Goal: Use online tool/utility: Utilize a website feature to perform a specific function

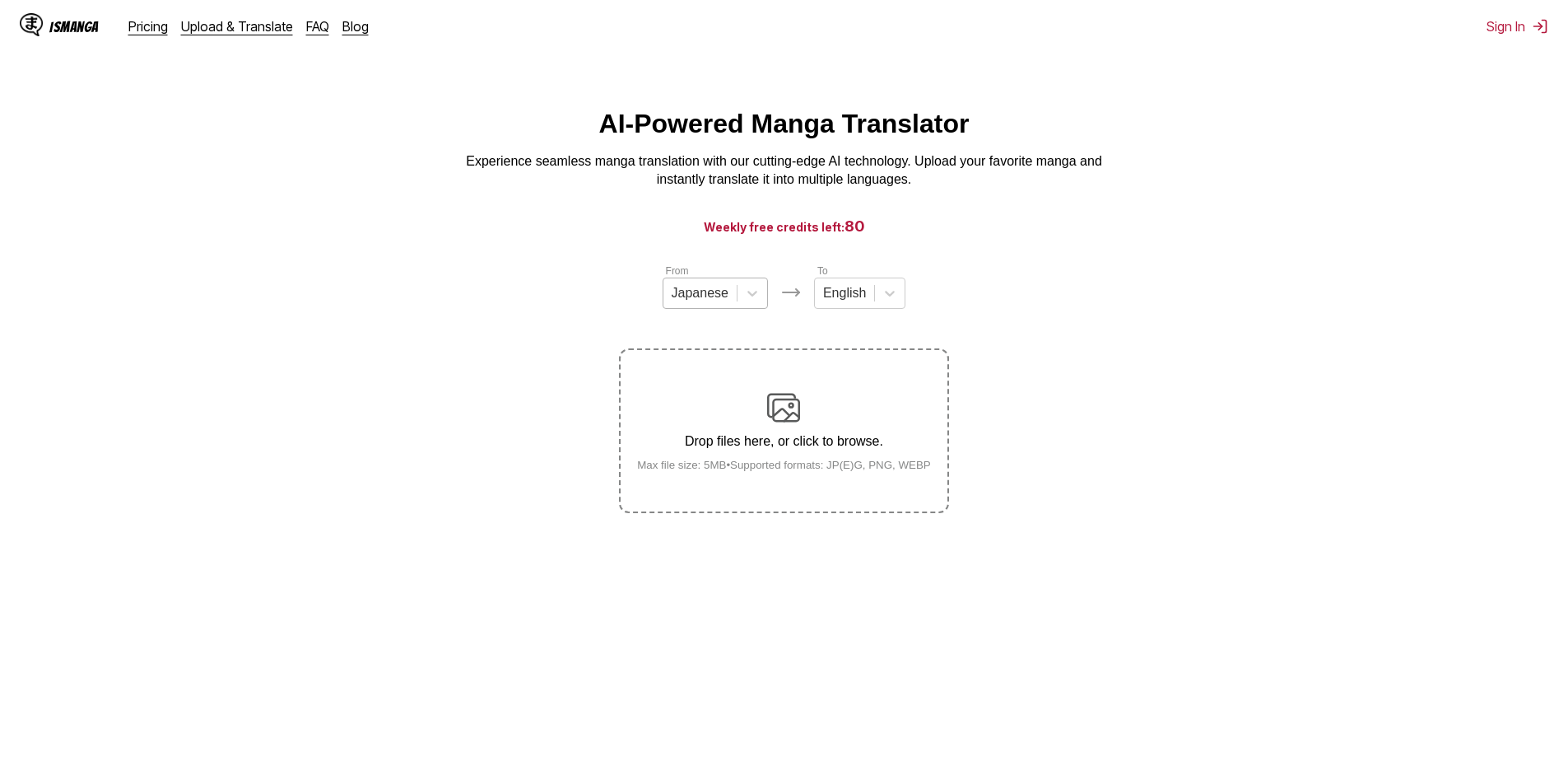
click at [724, 297] on div at bounding box center [700, 293] width 57 height 18
click at [705, 403] on div "Chinese" at bounding box center [714, 388] width 105 height 28
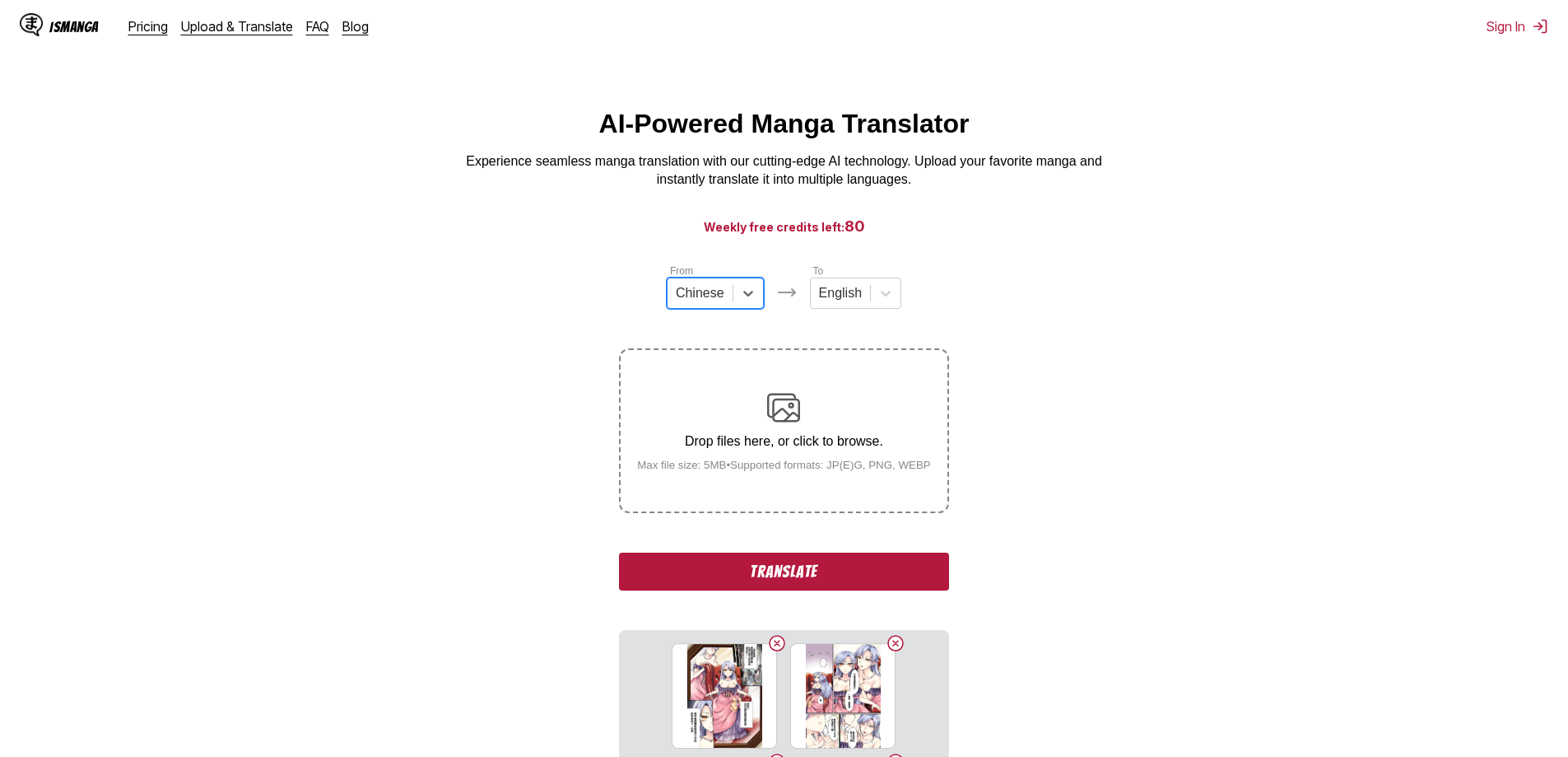
click at [724, 467] on button "Translate" at bounding box center [784, 571] width 329 height 38
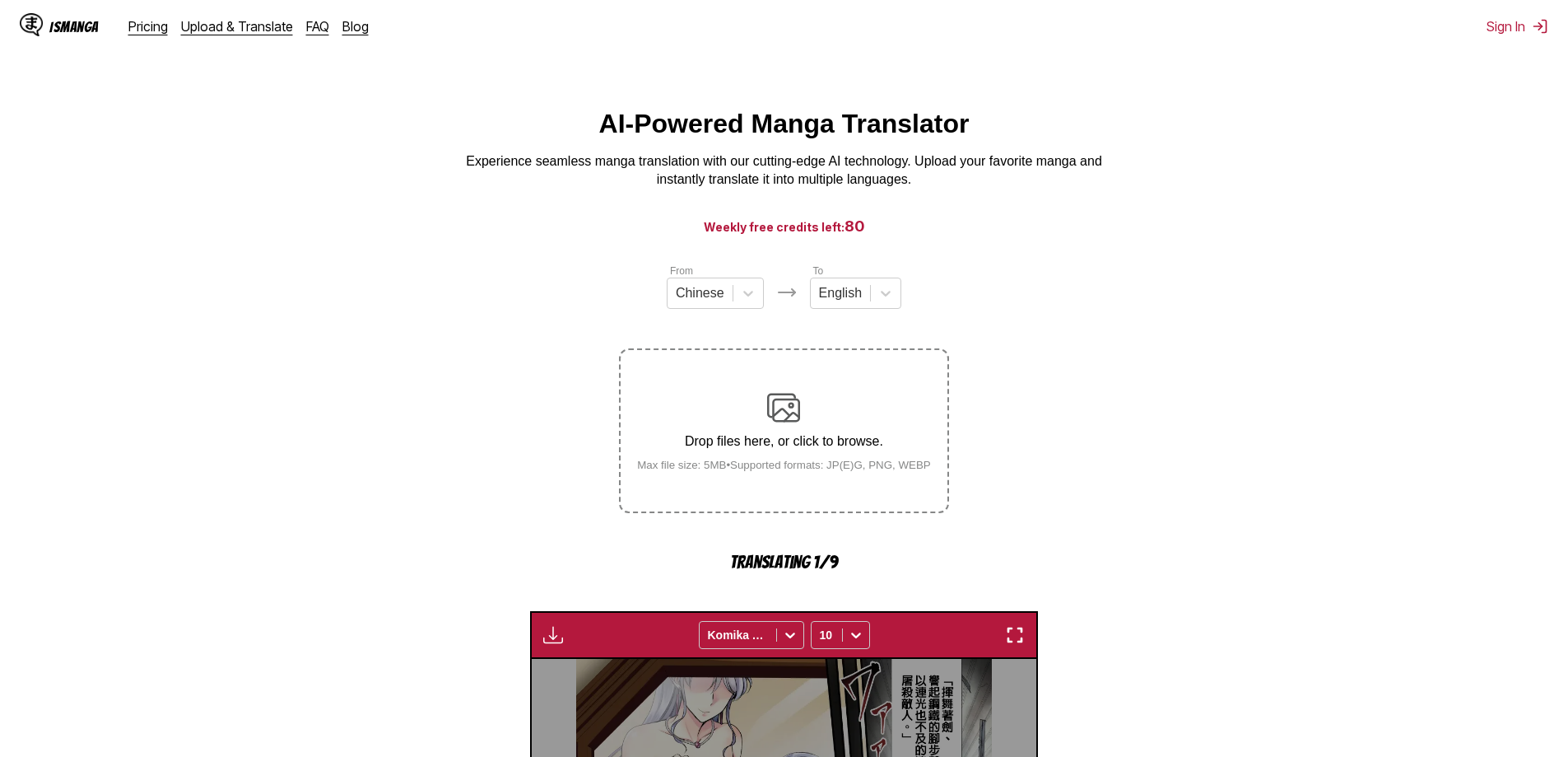
scroll to position [486, 0]
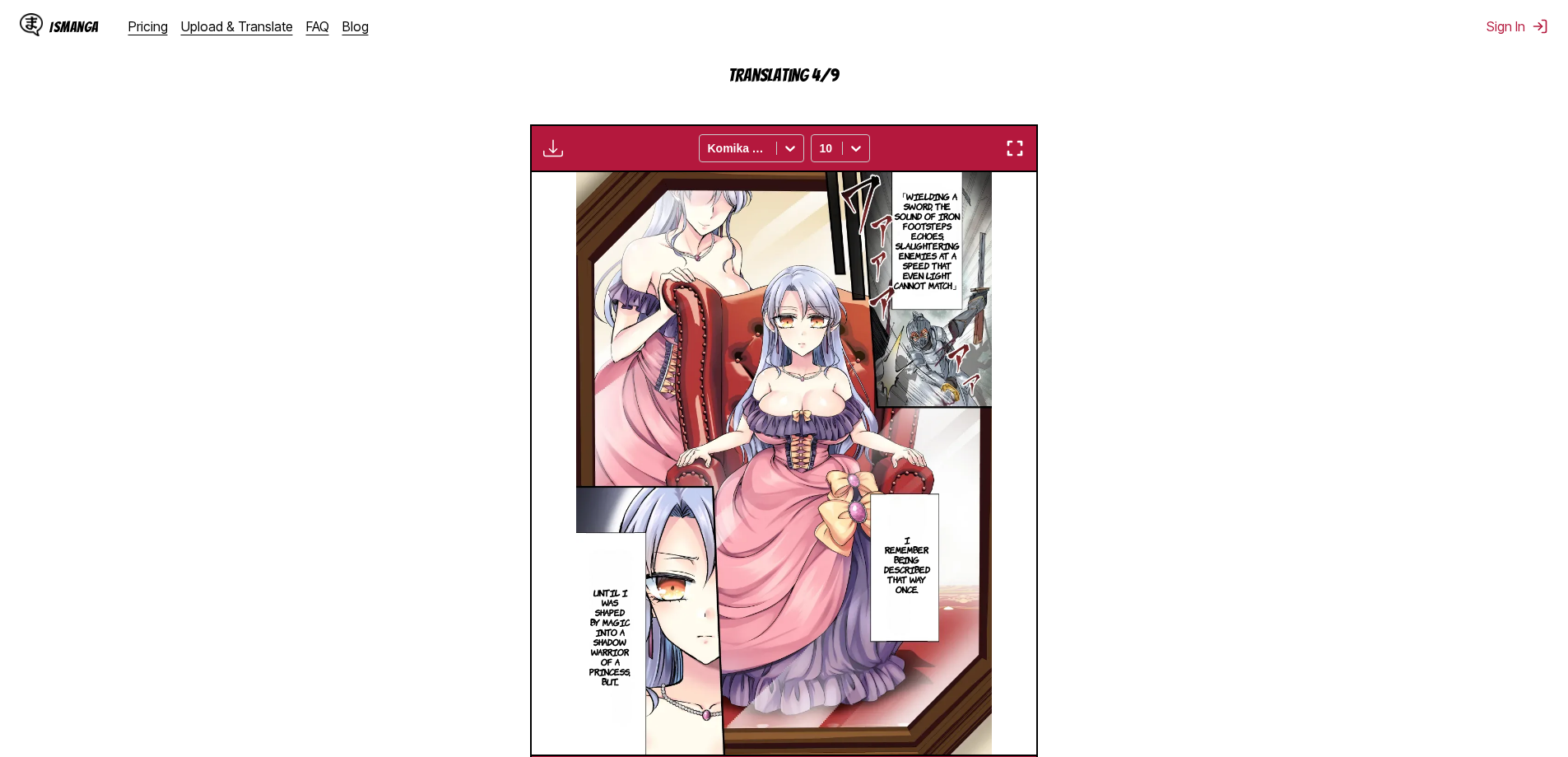
click at [724, 148] on img "button" at bounding box center [1015, 148] width 20 height 20
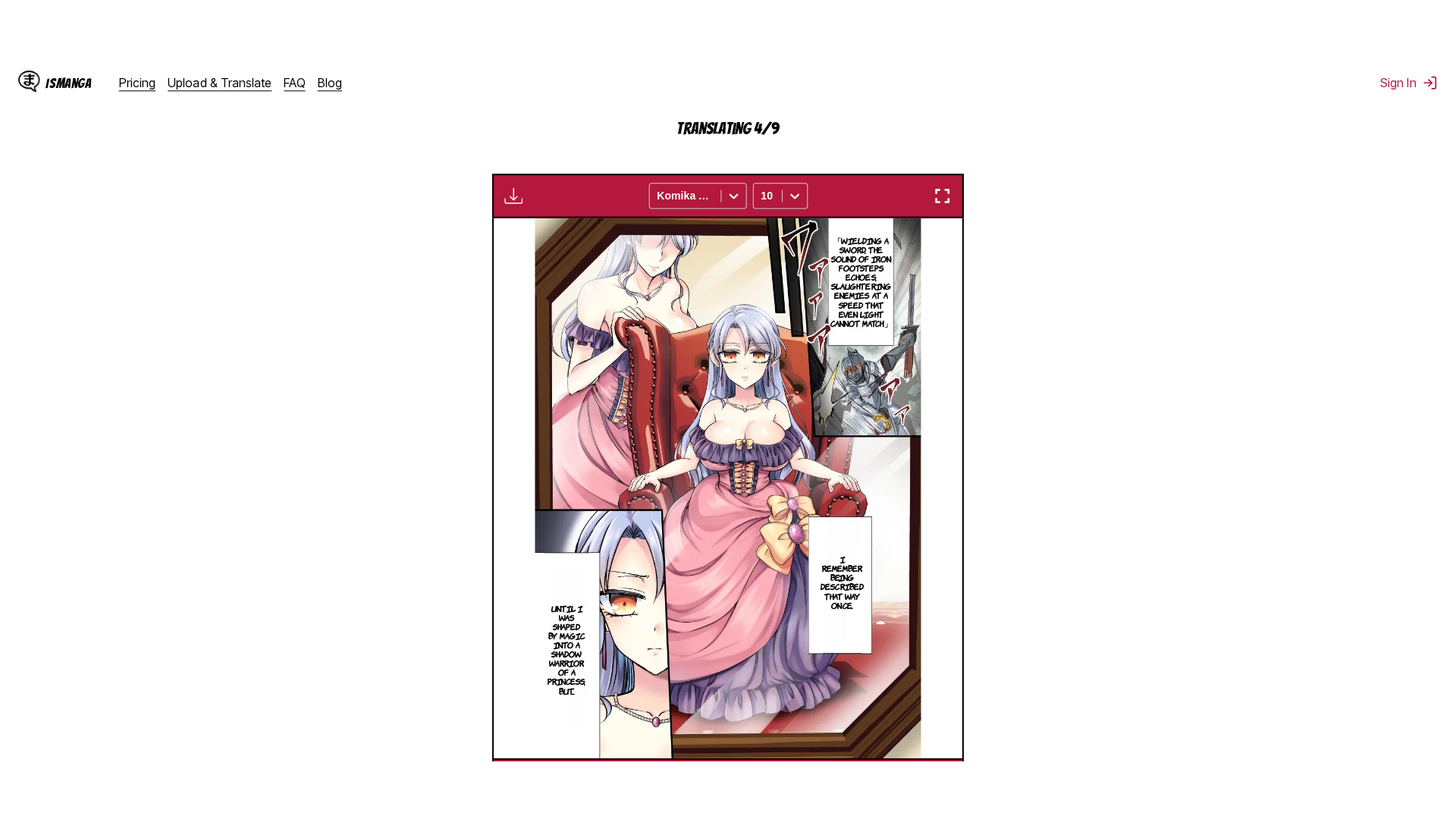
scroll to position [159, 0]
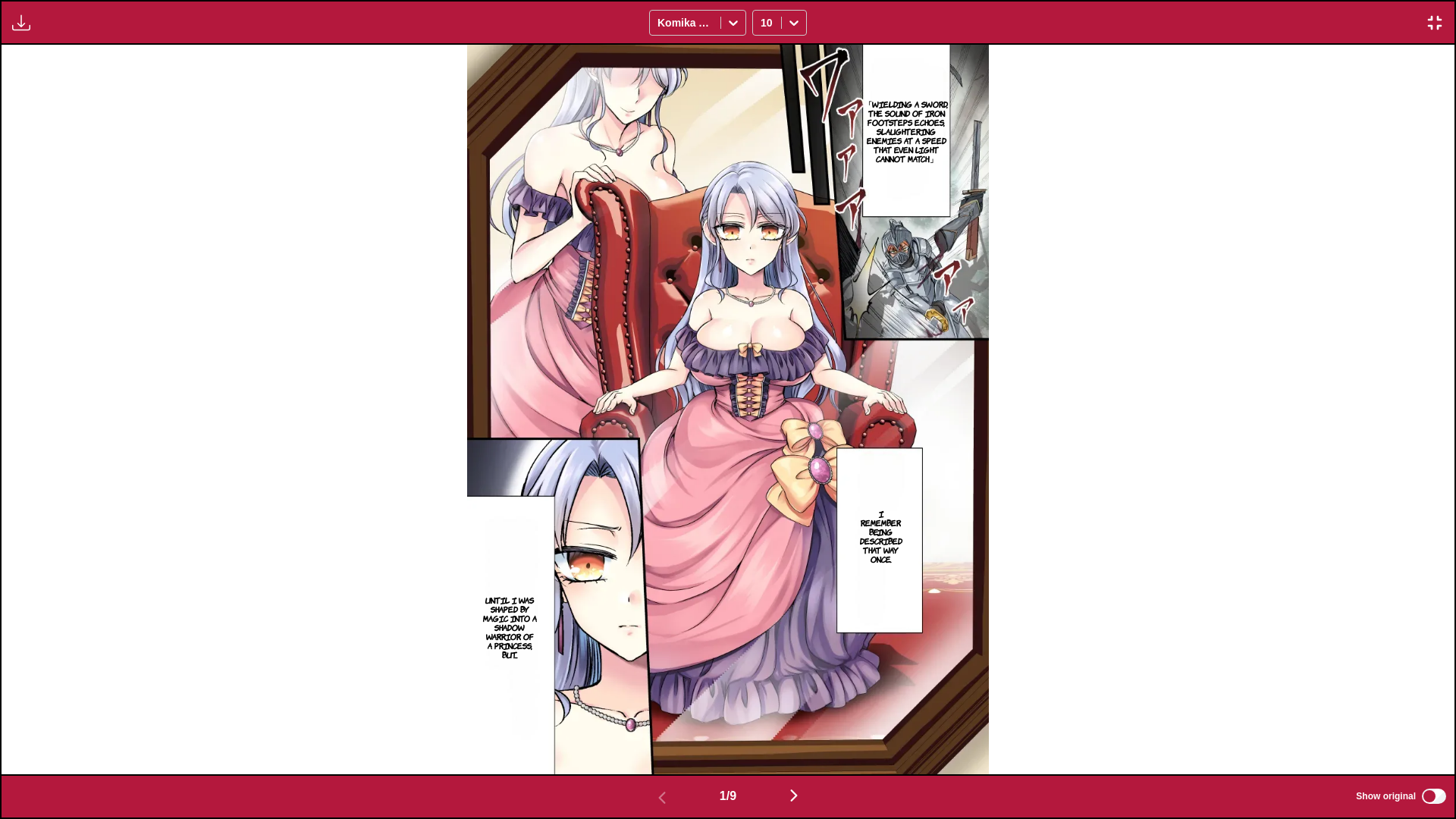
click at [667, 430] on img "button" at bounding box center [794, 795] width 18 height 18
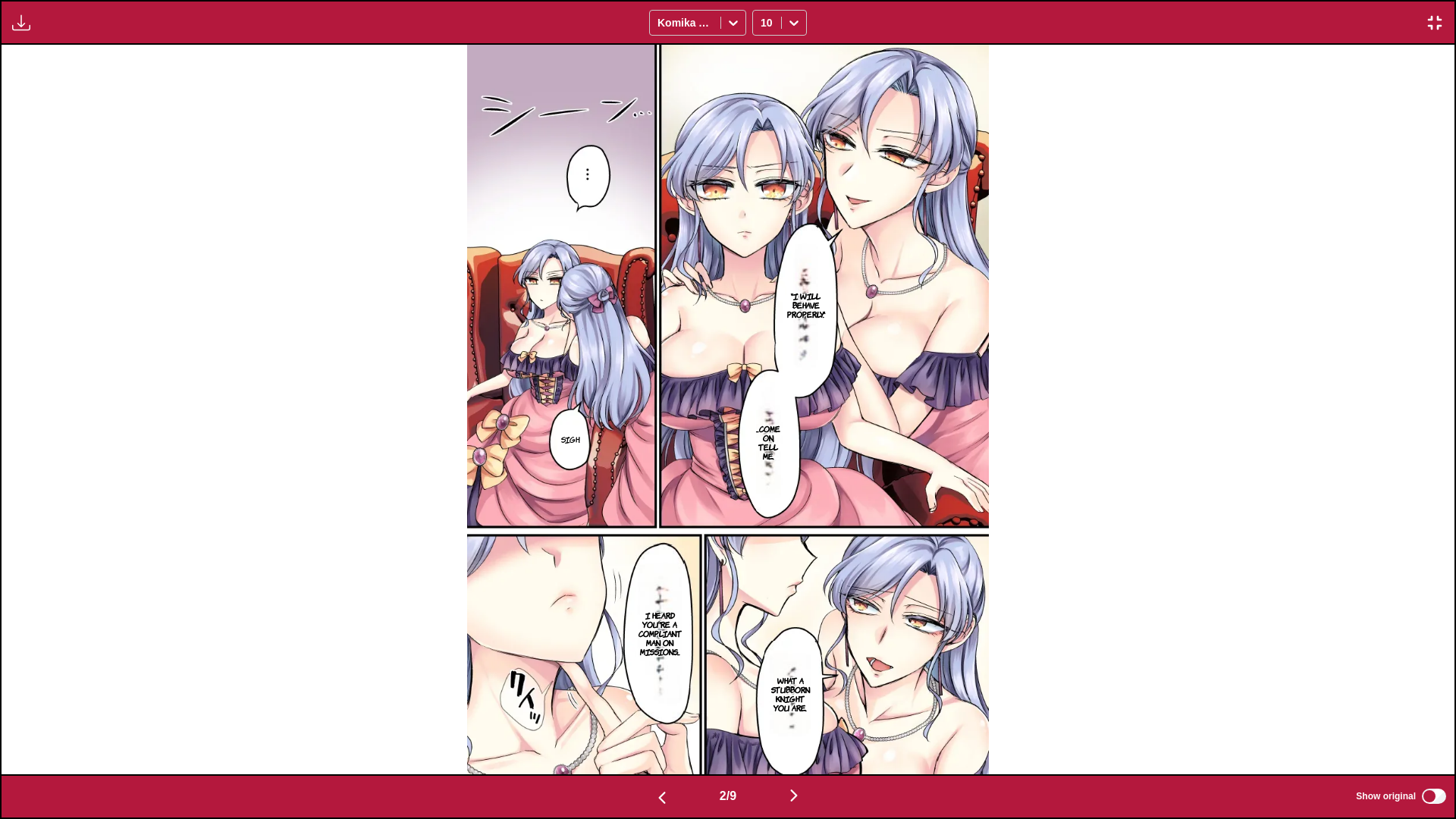
click at [656, 430] on img "button" at bounding box center [662, 798] width 18 height 18
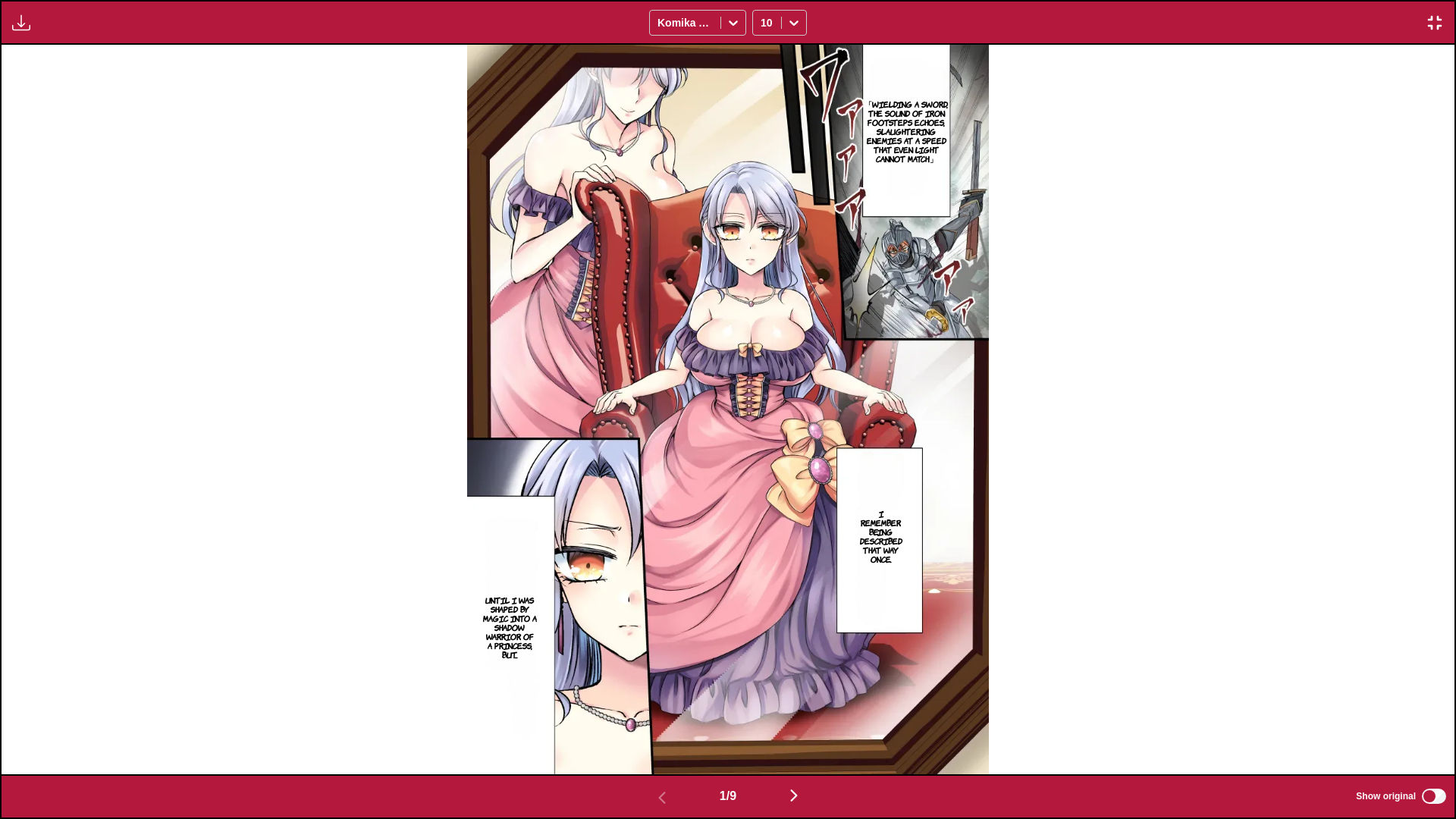
click at [667, 430] on img "button" at bounding box center [794, 795] width 18 height 18
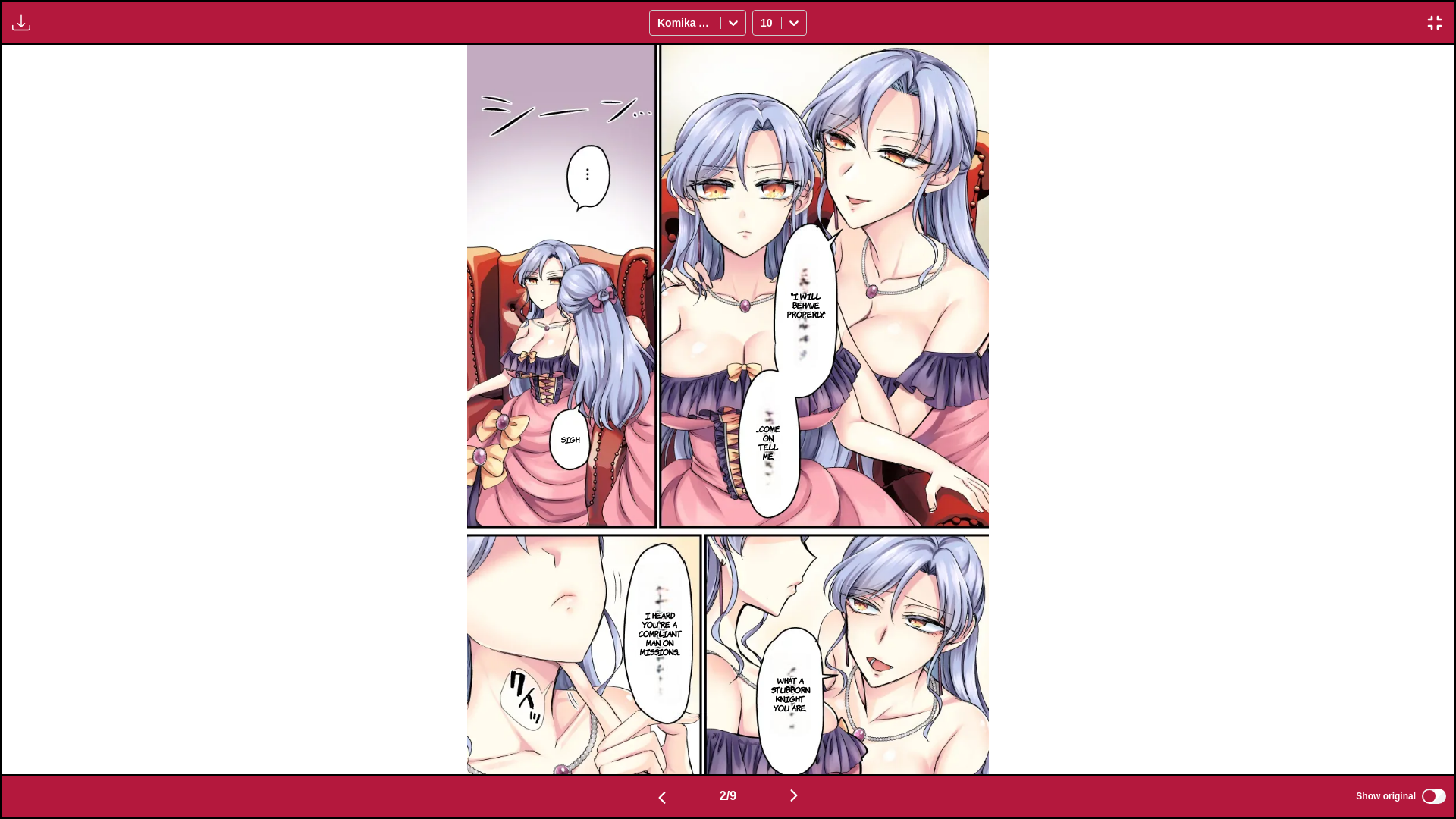
click at [667, 430] on img "button" at bounding box center [794, 795] width 18 height 18
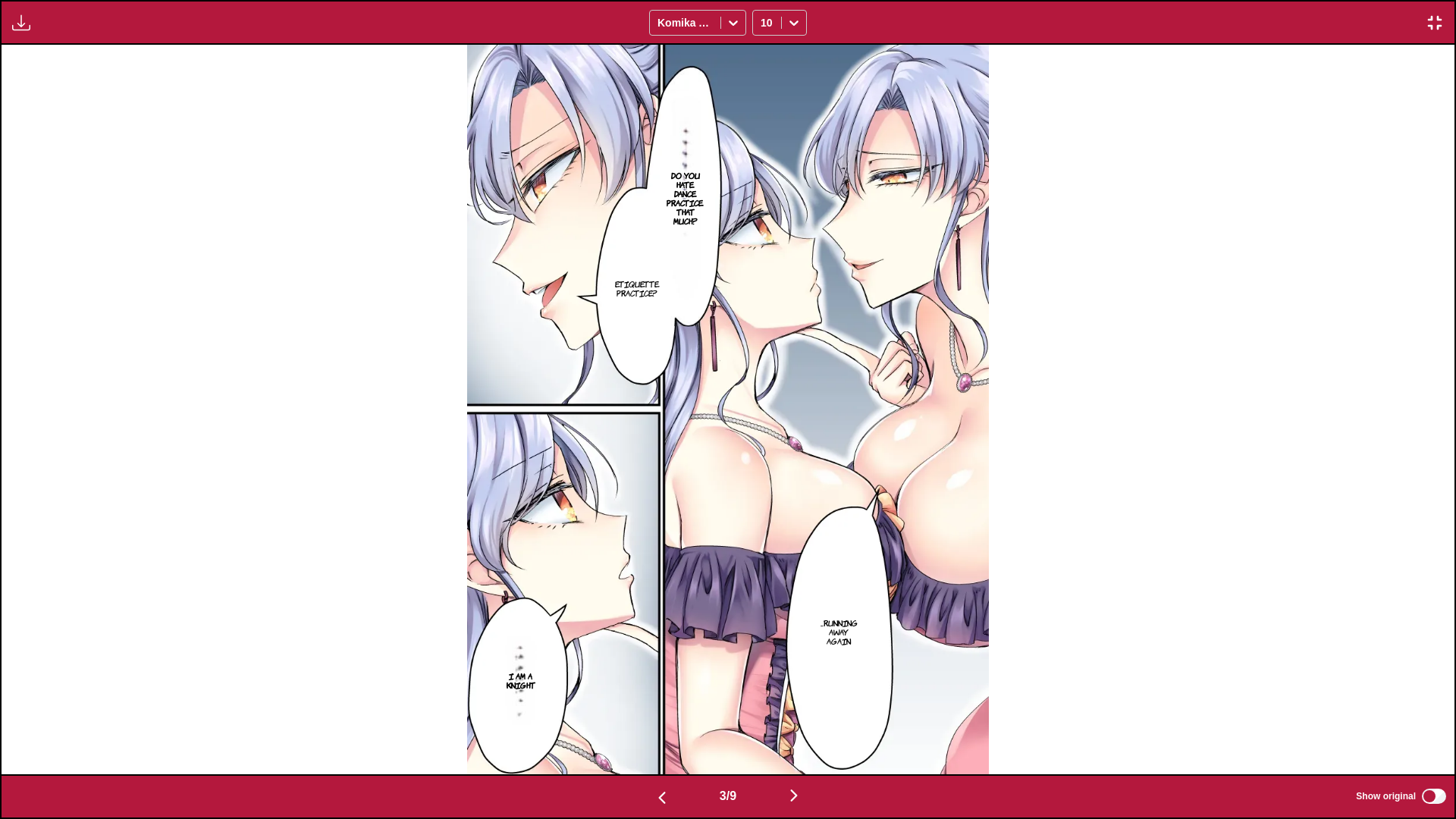
click at [667, 430] on button "button" at bounding box center [793, 796] width 91 height 22
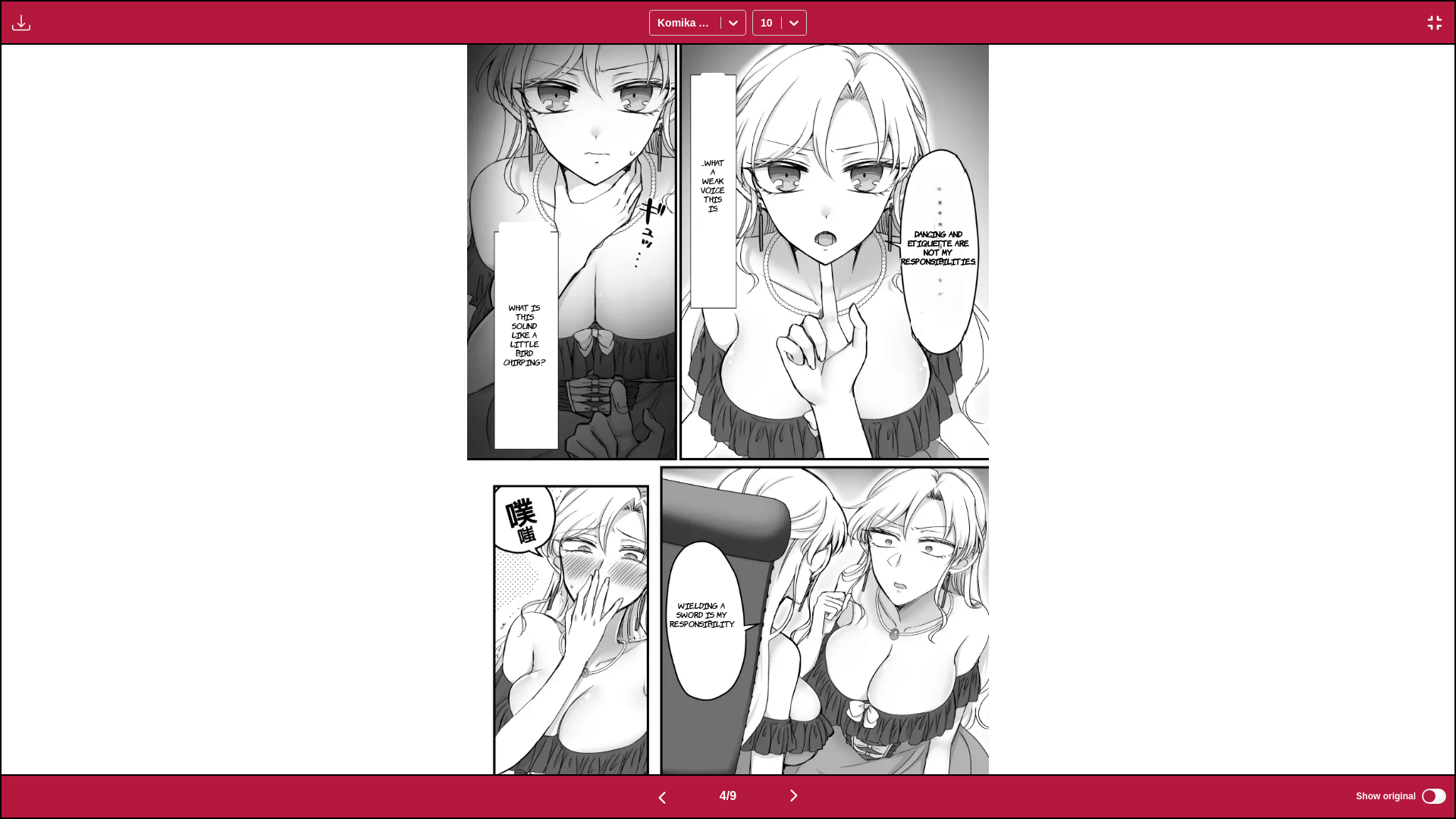
click at [667, 430] on button "button" at bounding box center [793, 796] width 91 height 22
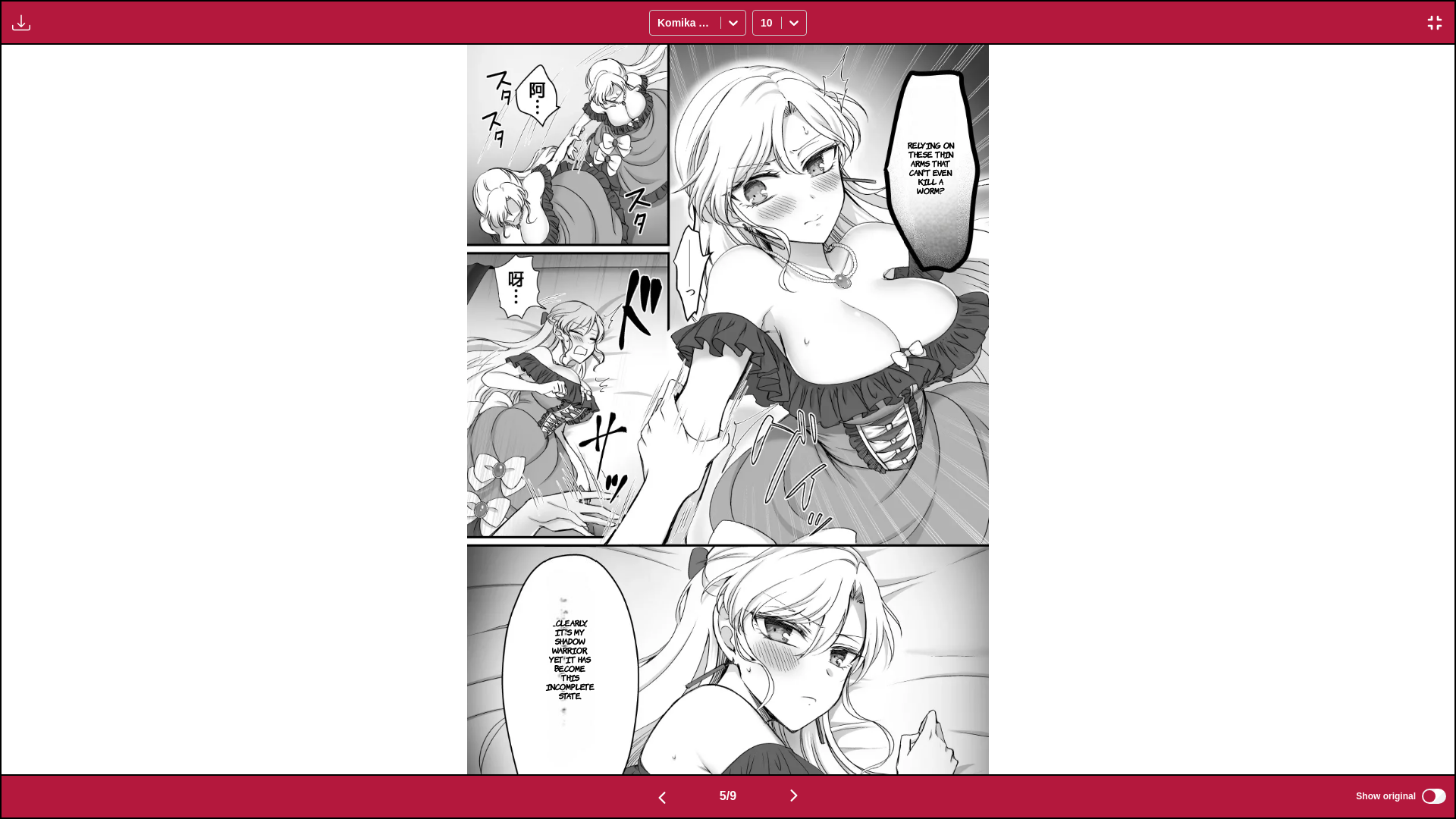
click at [667, 430] on button "button" at bounding box center [793, 796] width 91 height 22
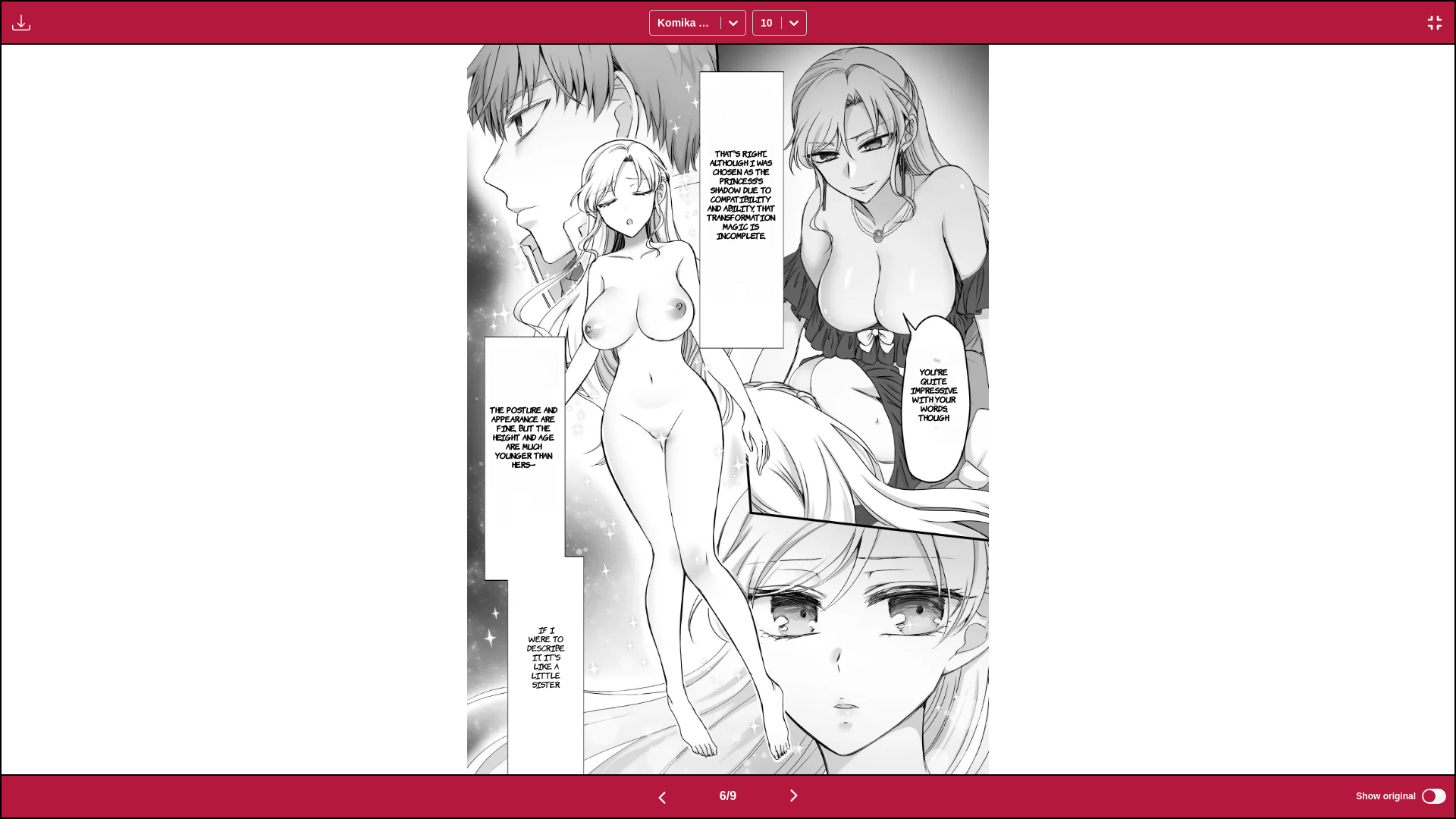
click at [667, 430] on button "button" at bounding box center [793, 796] width 91 height 22
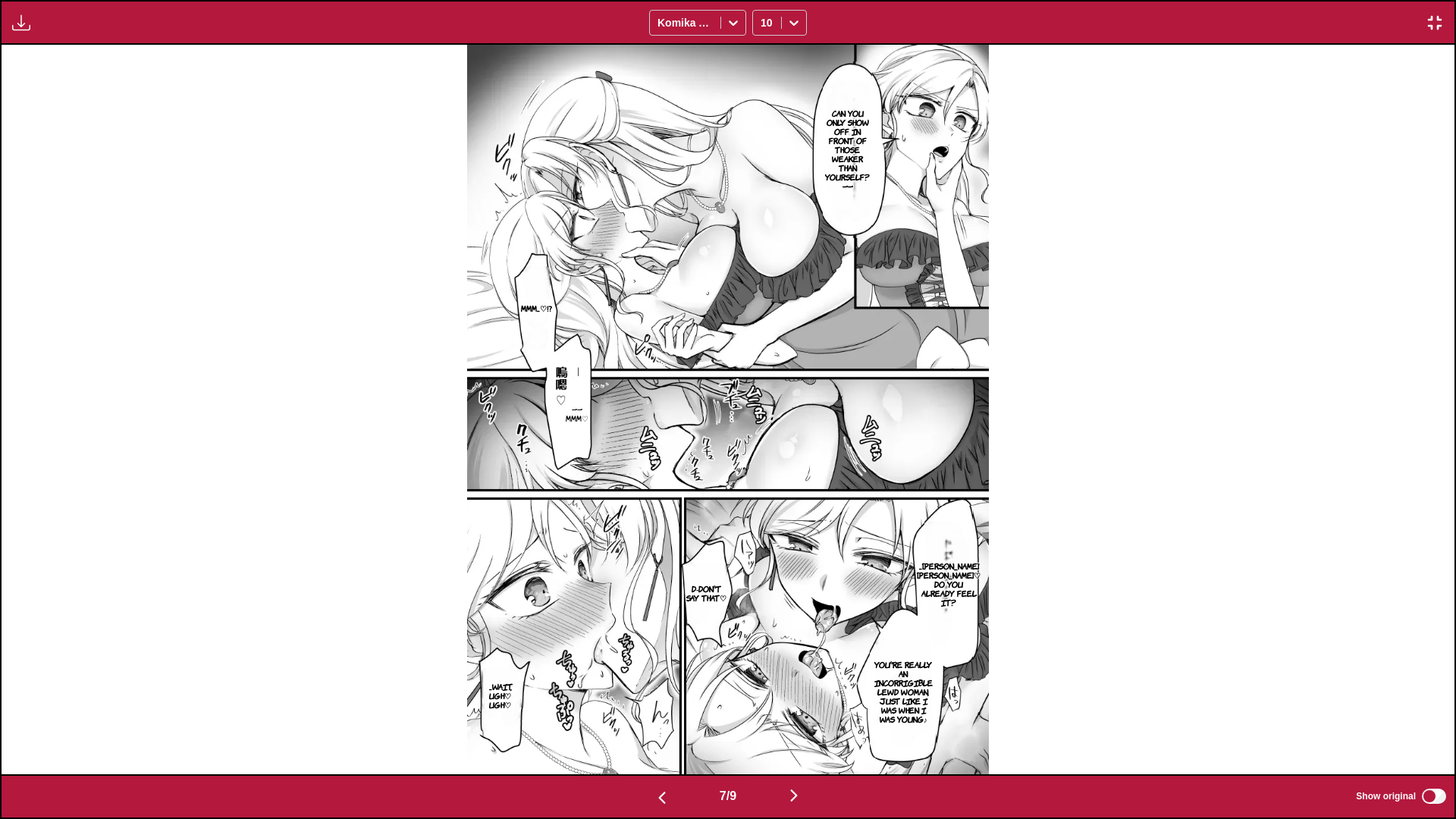
click at [667, 430] on img "button" at bounding box center [794, 795] width 18 height 18
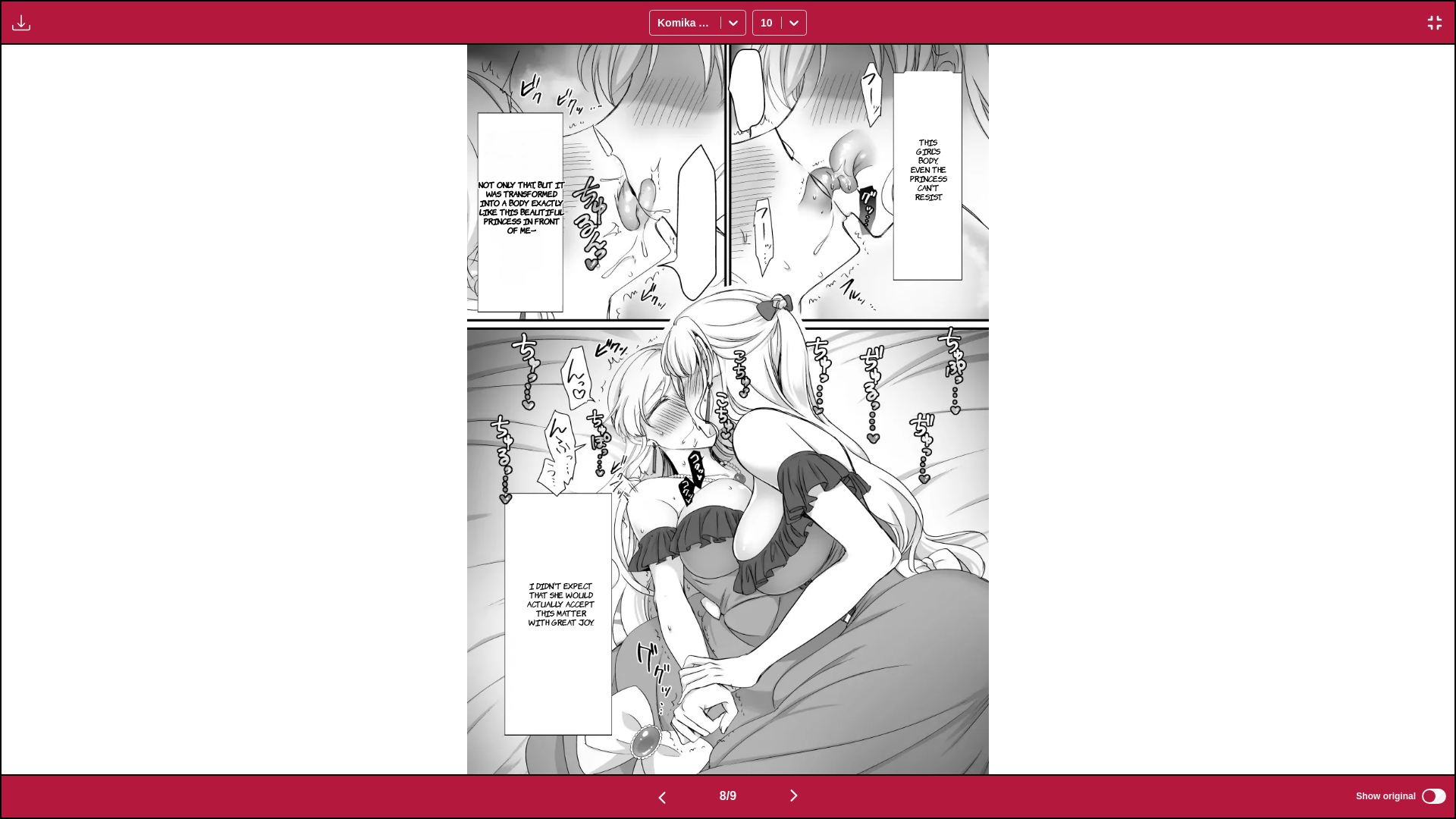
click at [667, 430] on button "button" at bounding box center [793, 796] width 91 height 22
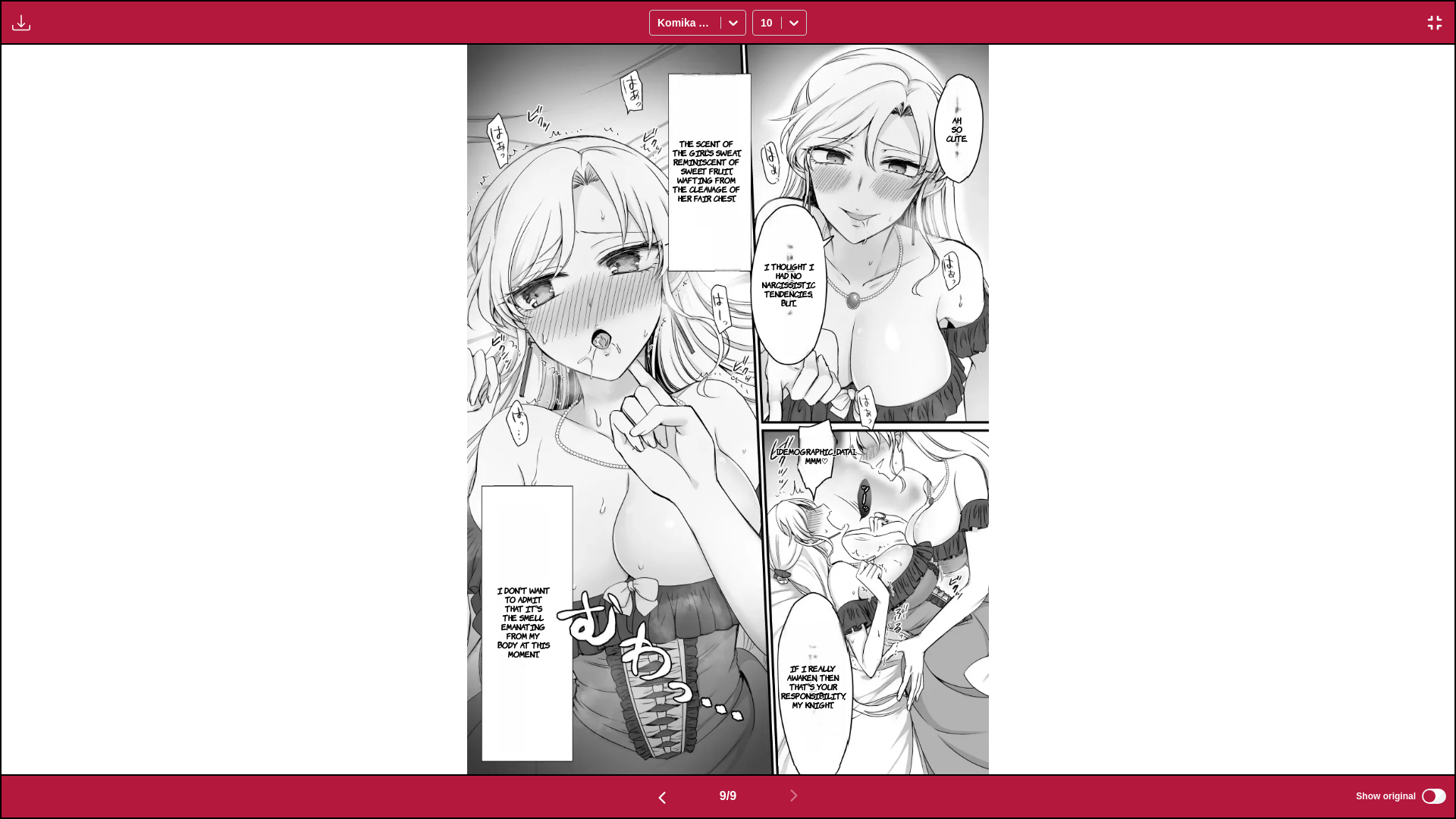
click at [667, 28] on img "button" at bounding box center [1435, 23] width 18 height 18
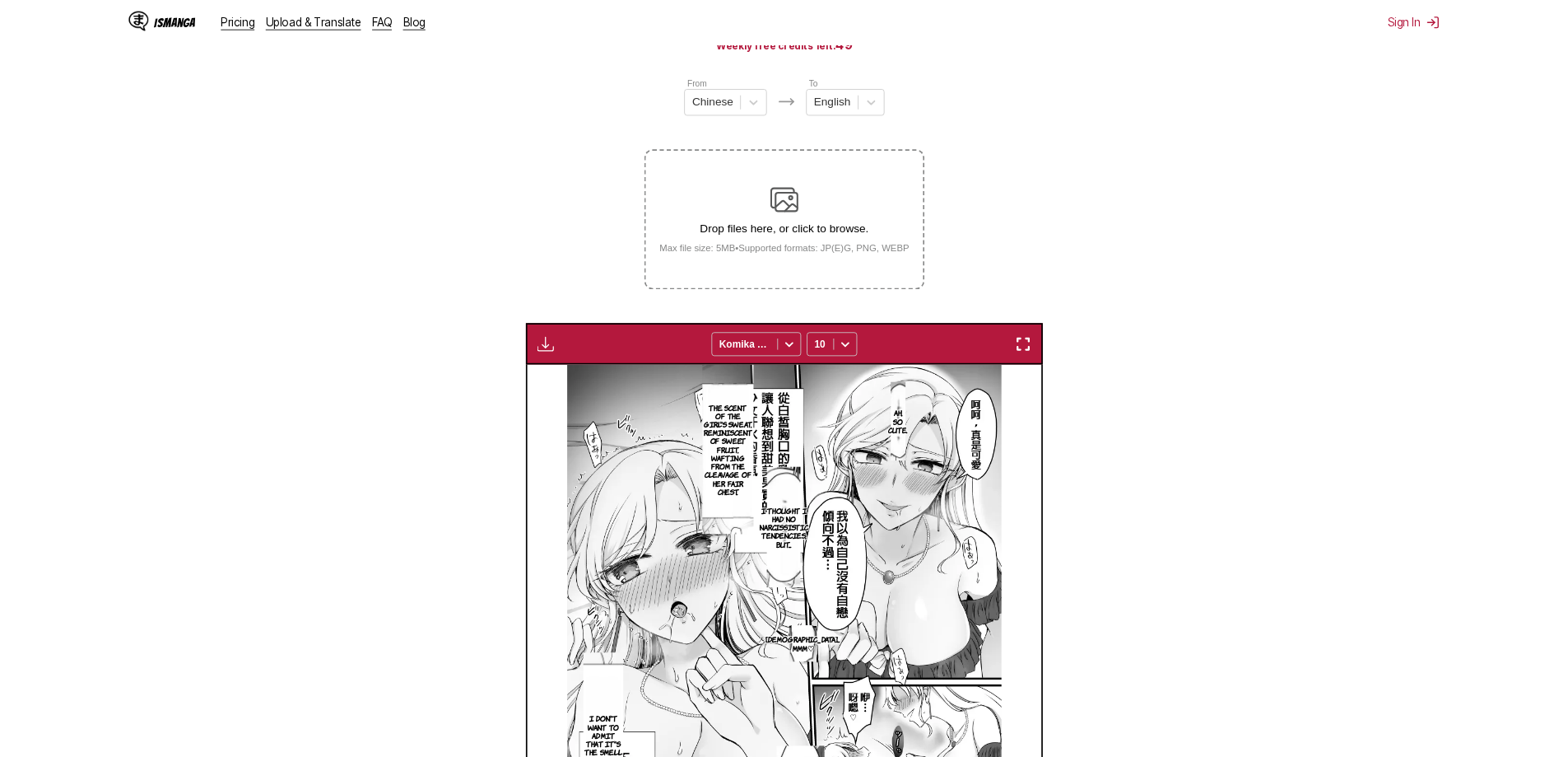
scroll to position [0, 4038]
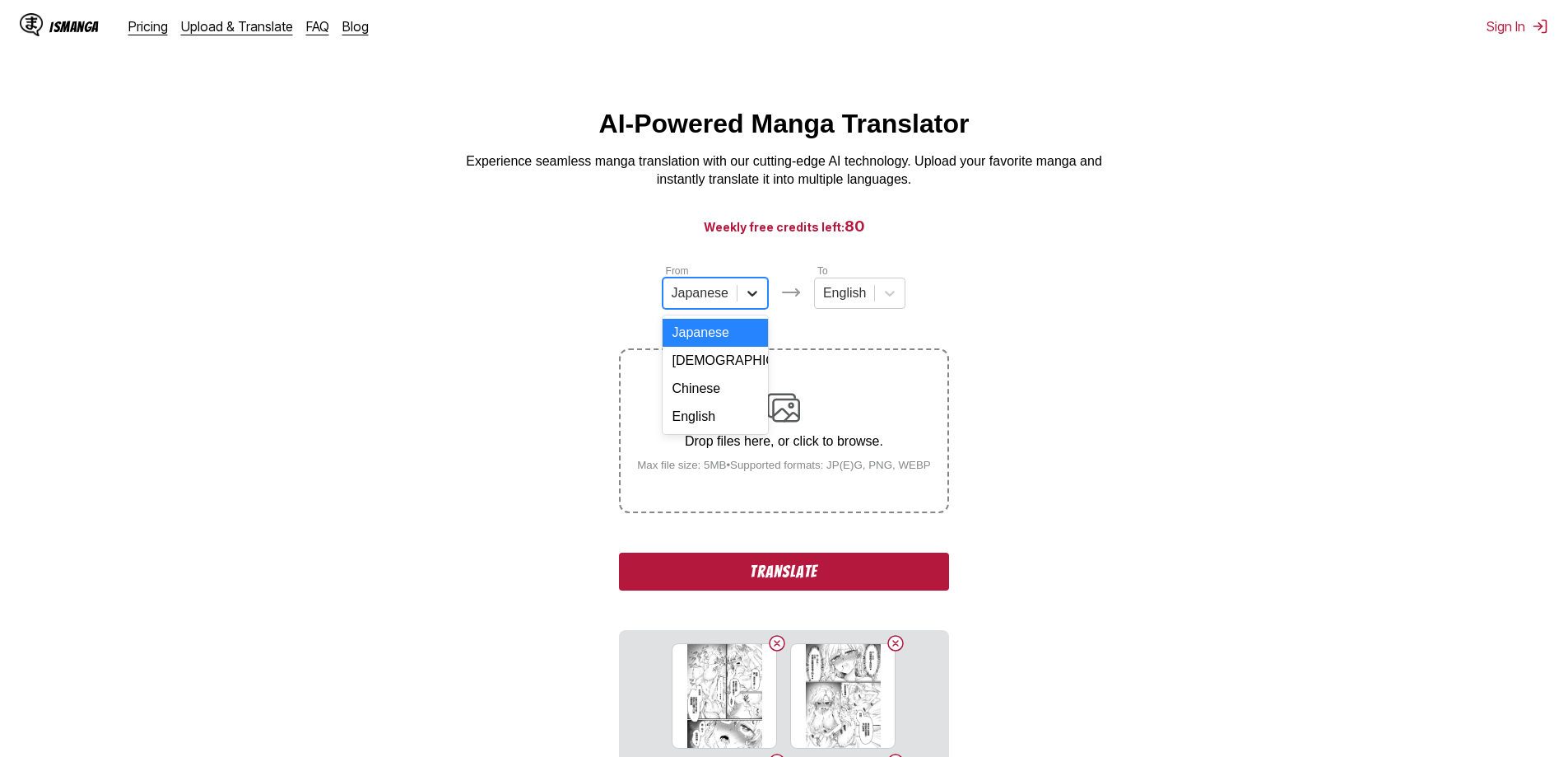
click at [724, 292] on icon at bounding box center [753, 293] width 17 height 17
click at [703, 396] on div "Chinese" at bounding box center [714, 388] width 105 height 28
click at [724, 467] on button "Translate" at bounding box center [784, 571] width 329 height 38
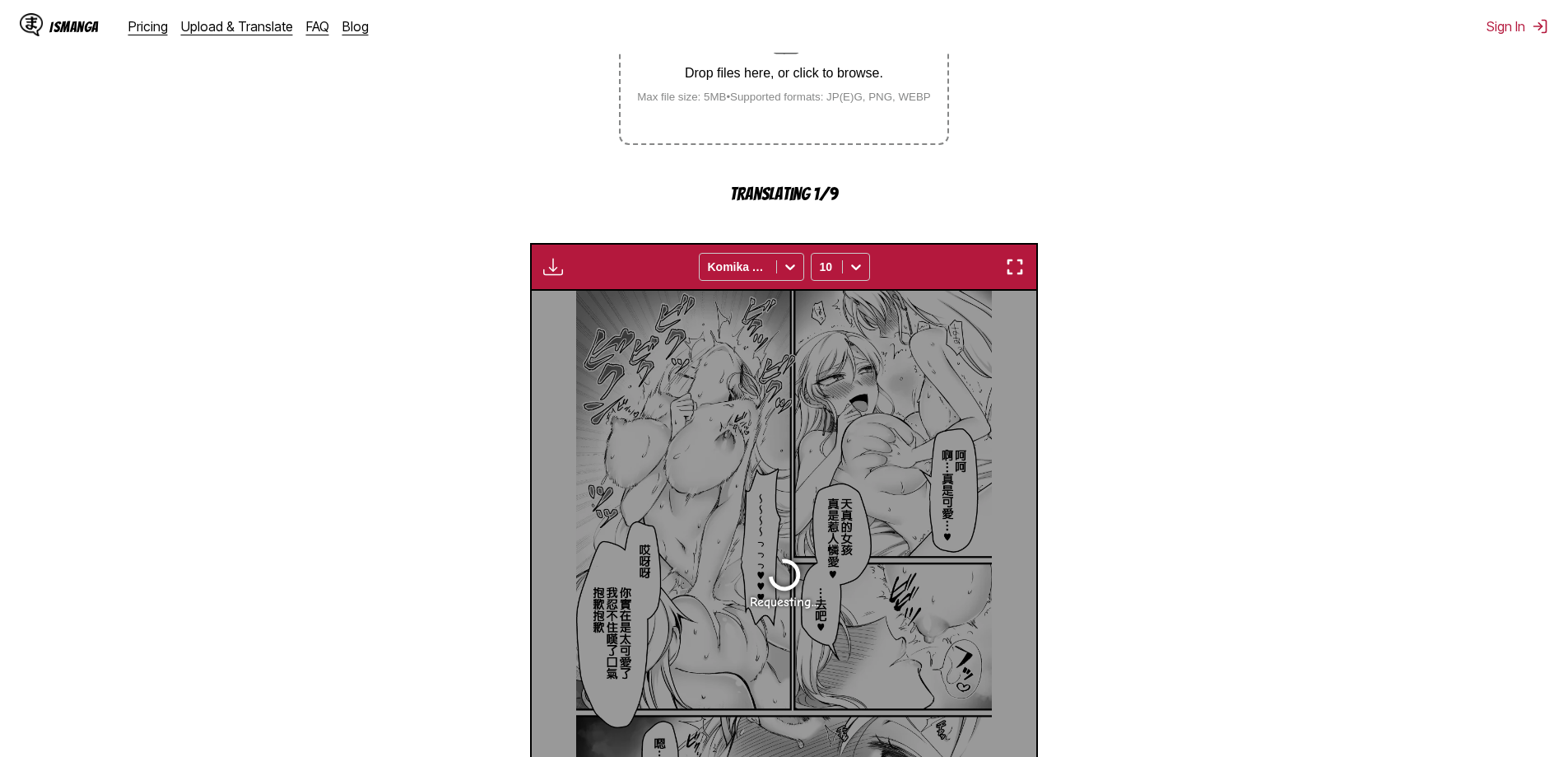
scroll to position [486, 0]
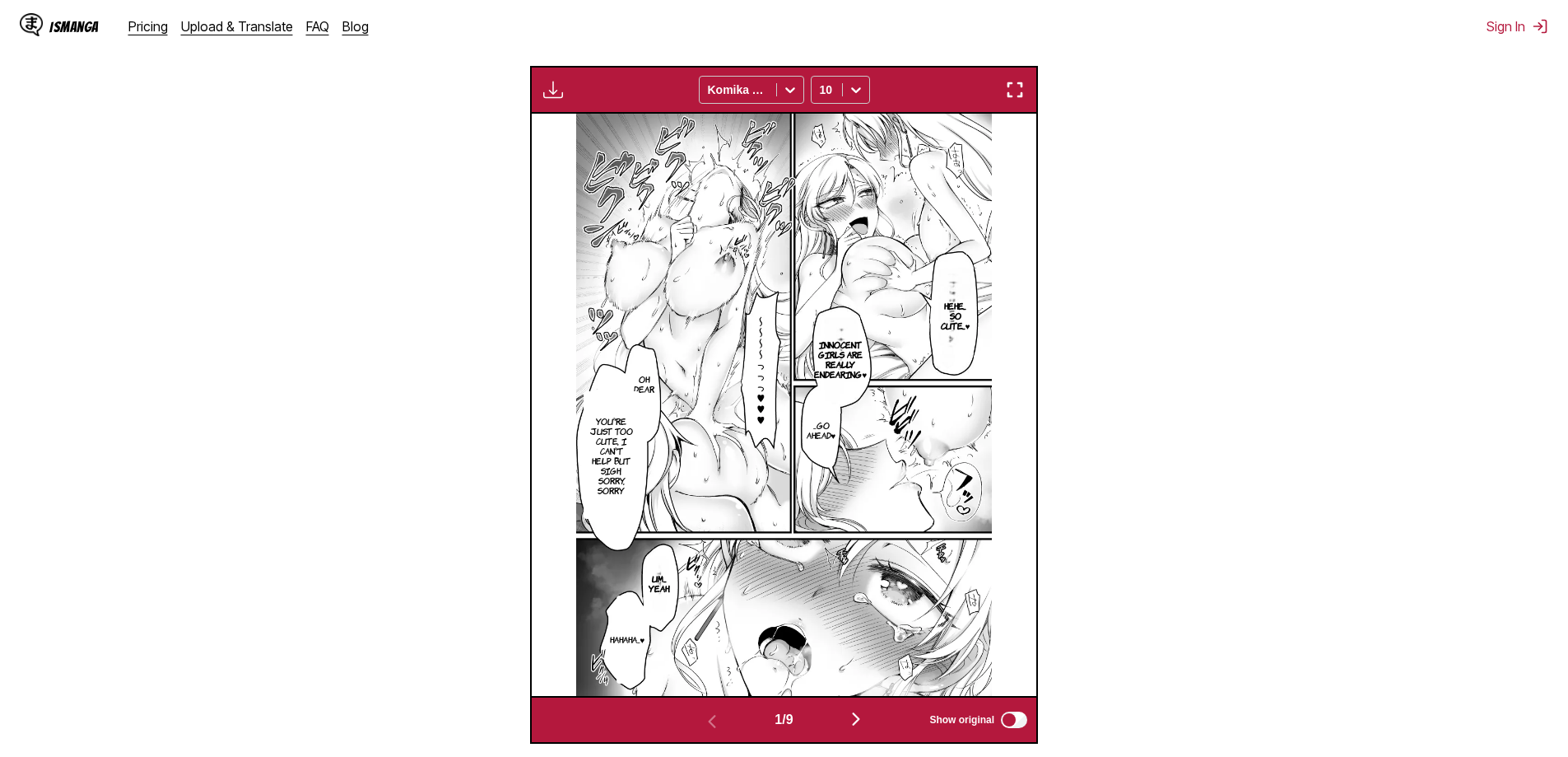
click at [724, 94] on img "button" at bounding box center [1015, 89] width 20 height 20
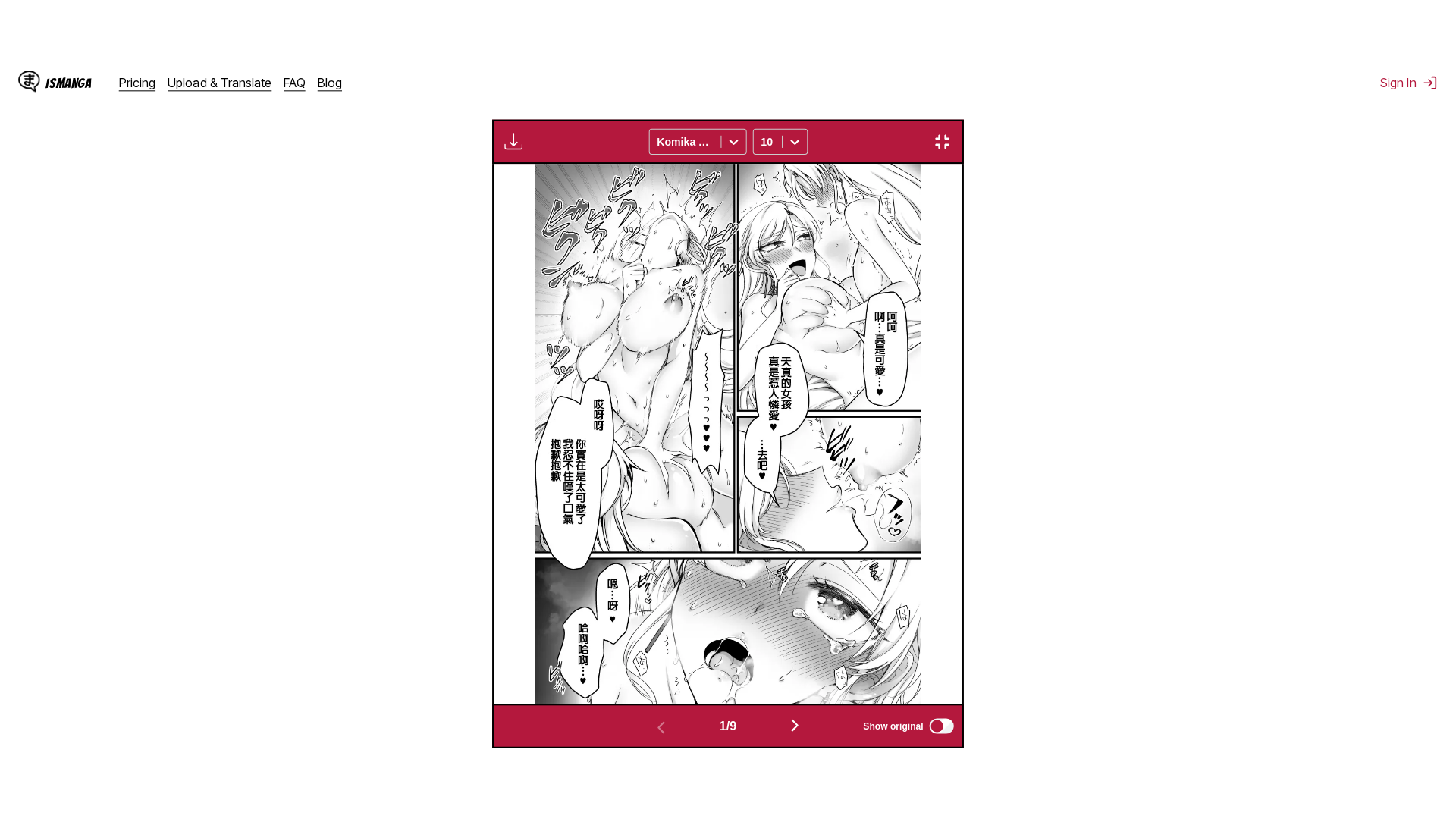
scroll to position [159, 0]
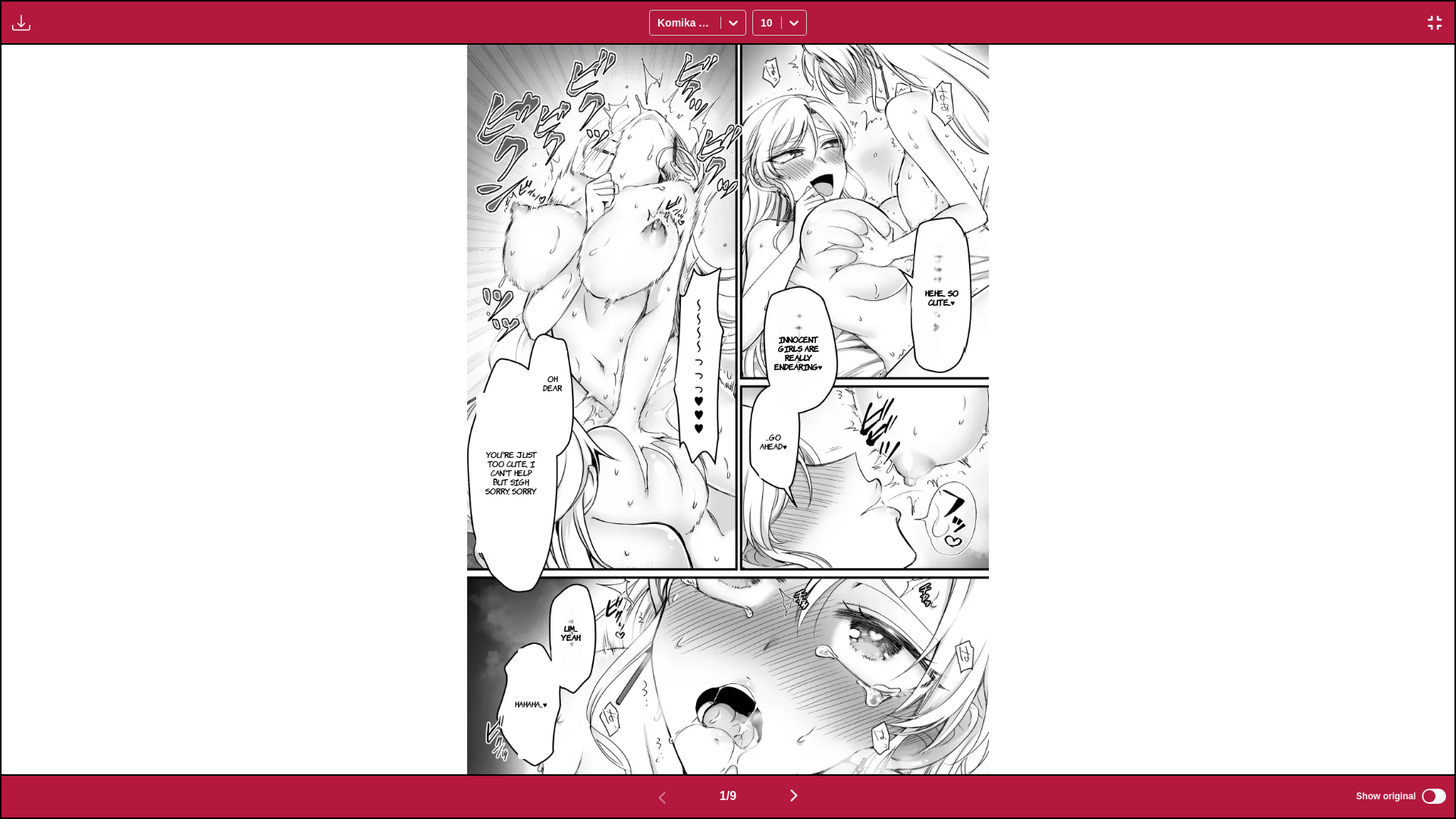
click at [667, 430] on img "button" at bounding box center [794, 795] width 18 height 18
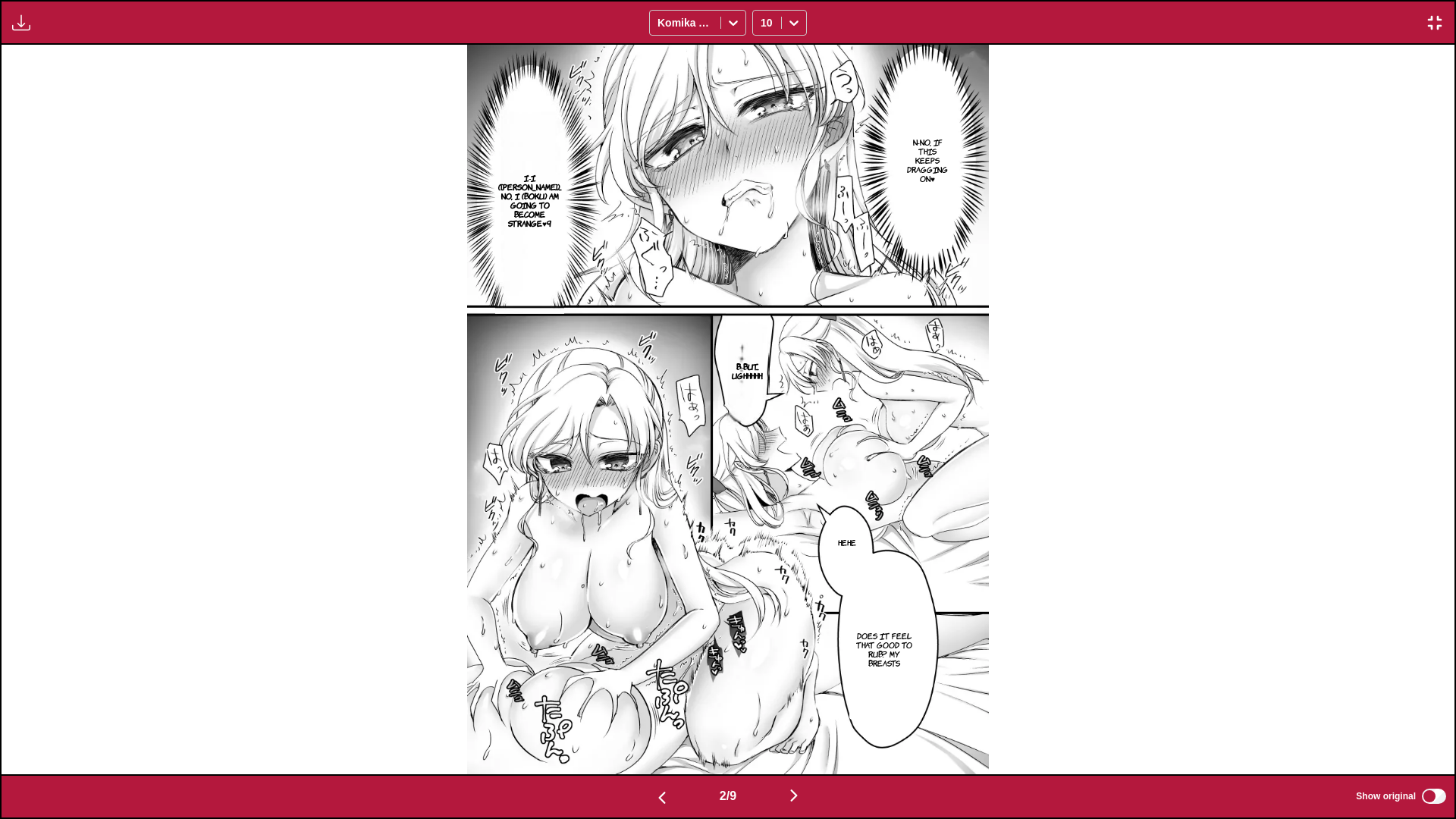
click at [667, 430] on img "button" at bounding box center [794, 795] width 18 height 18
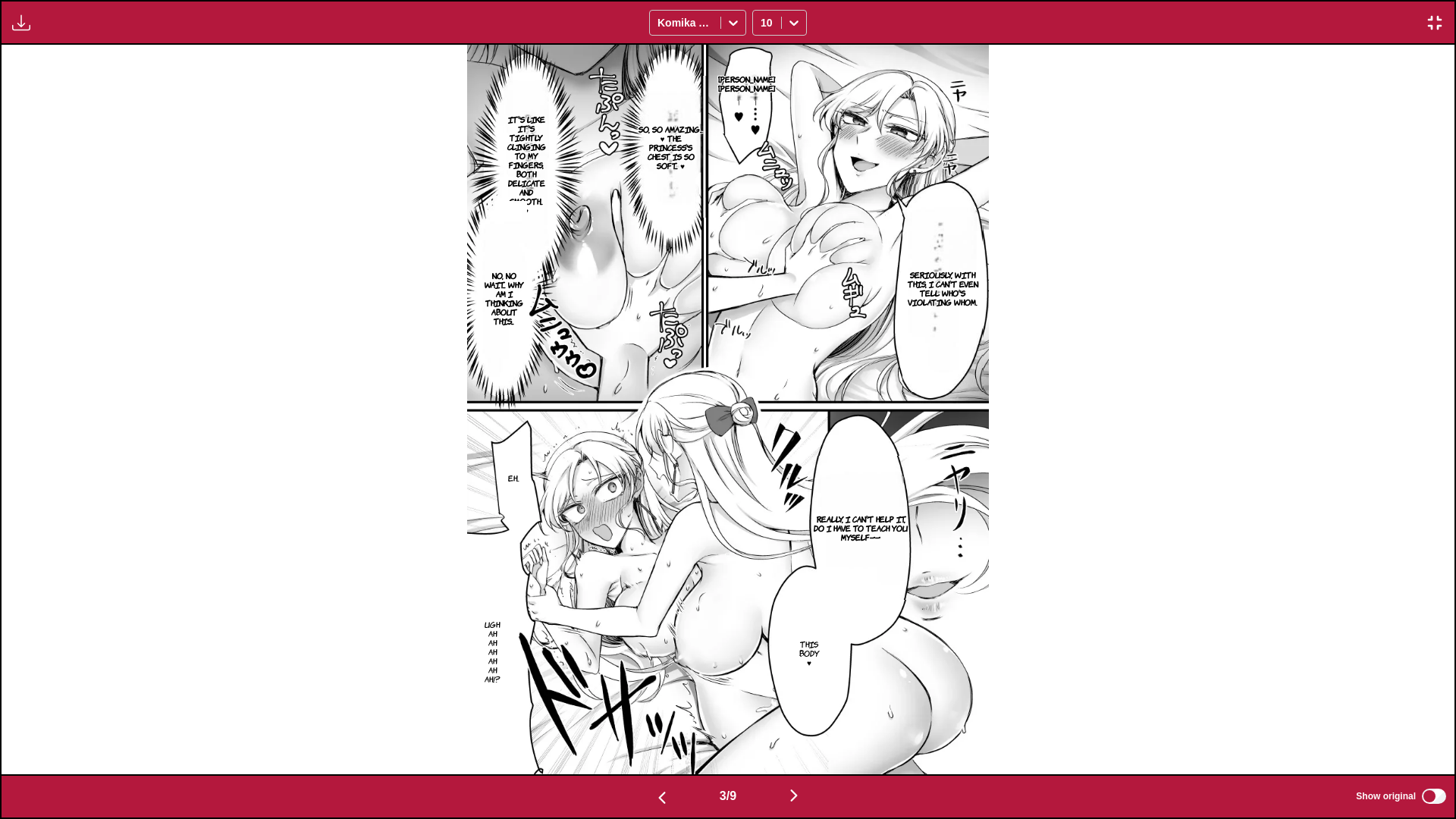
click at [667, 430] on img "button" at bounding box center [794, 795] width 18 height 18
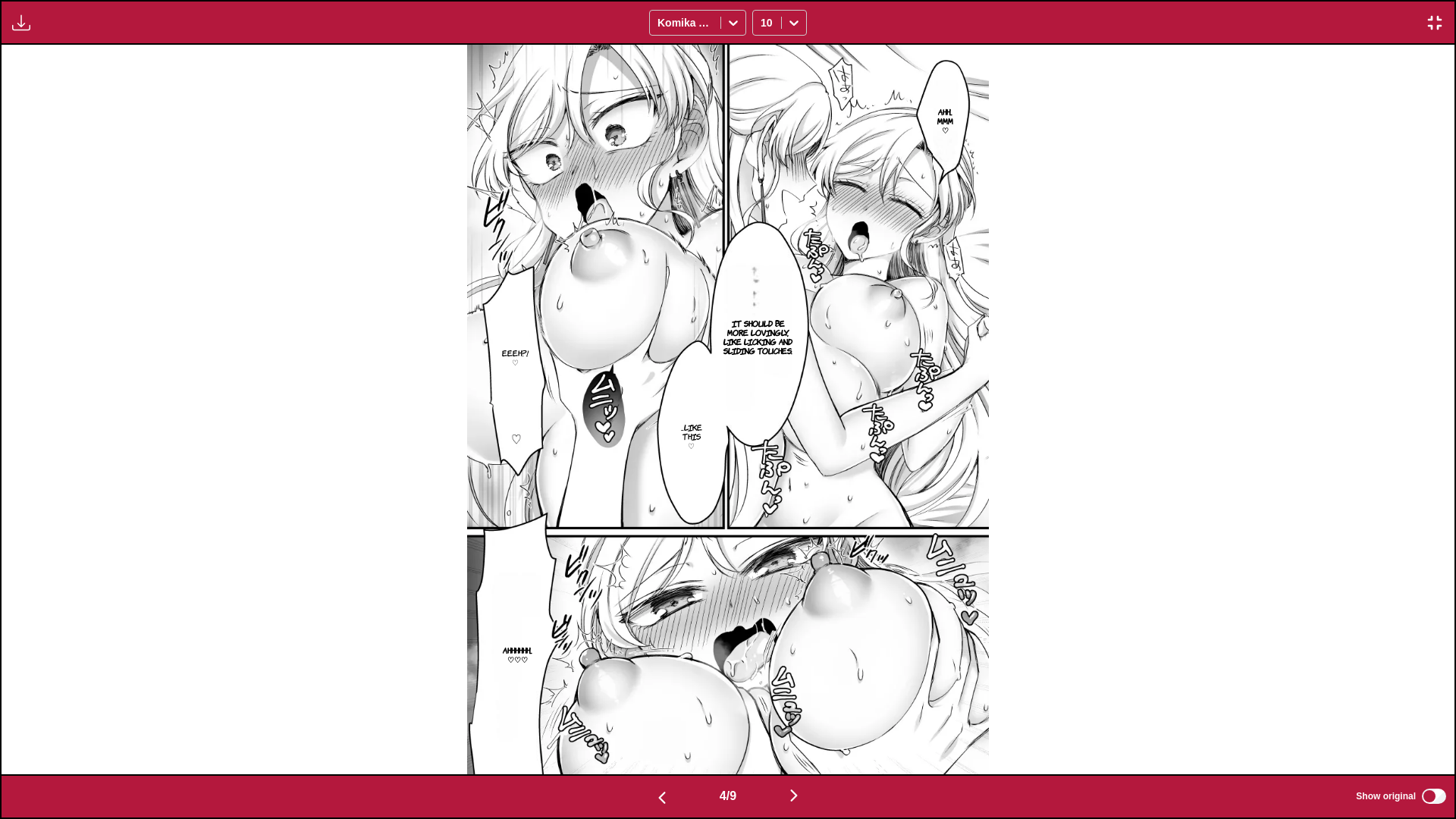
click at [667, 430] on img "button" at bounding box center [794, 795] width 18 height 18
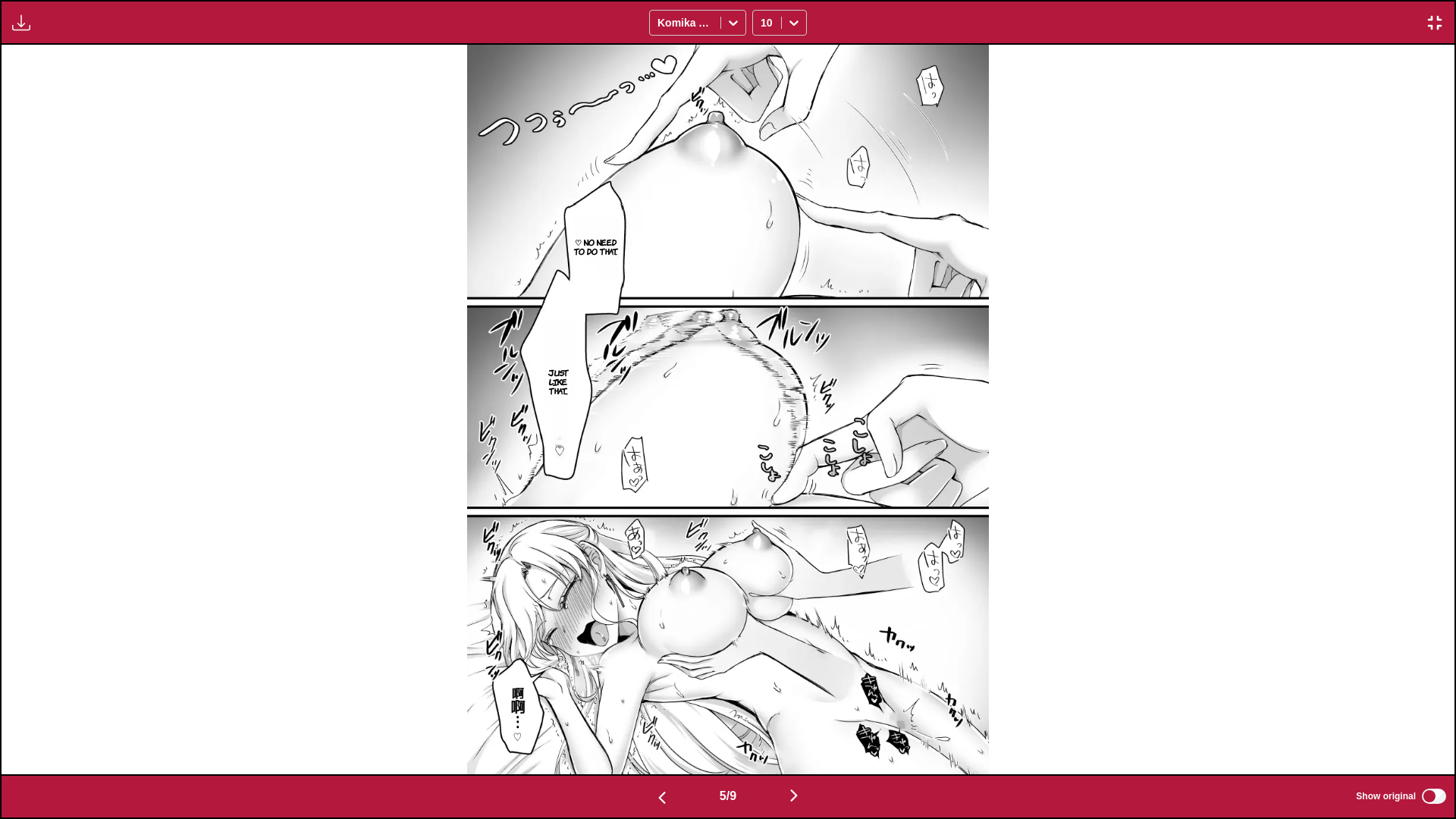
click at [667, 430] on img "button" at bounding box center [794, 795] width 18 height 18
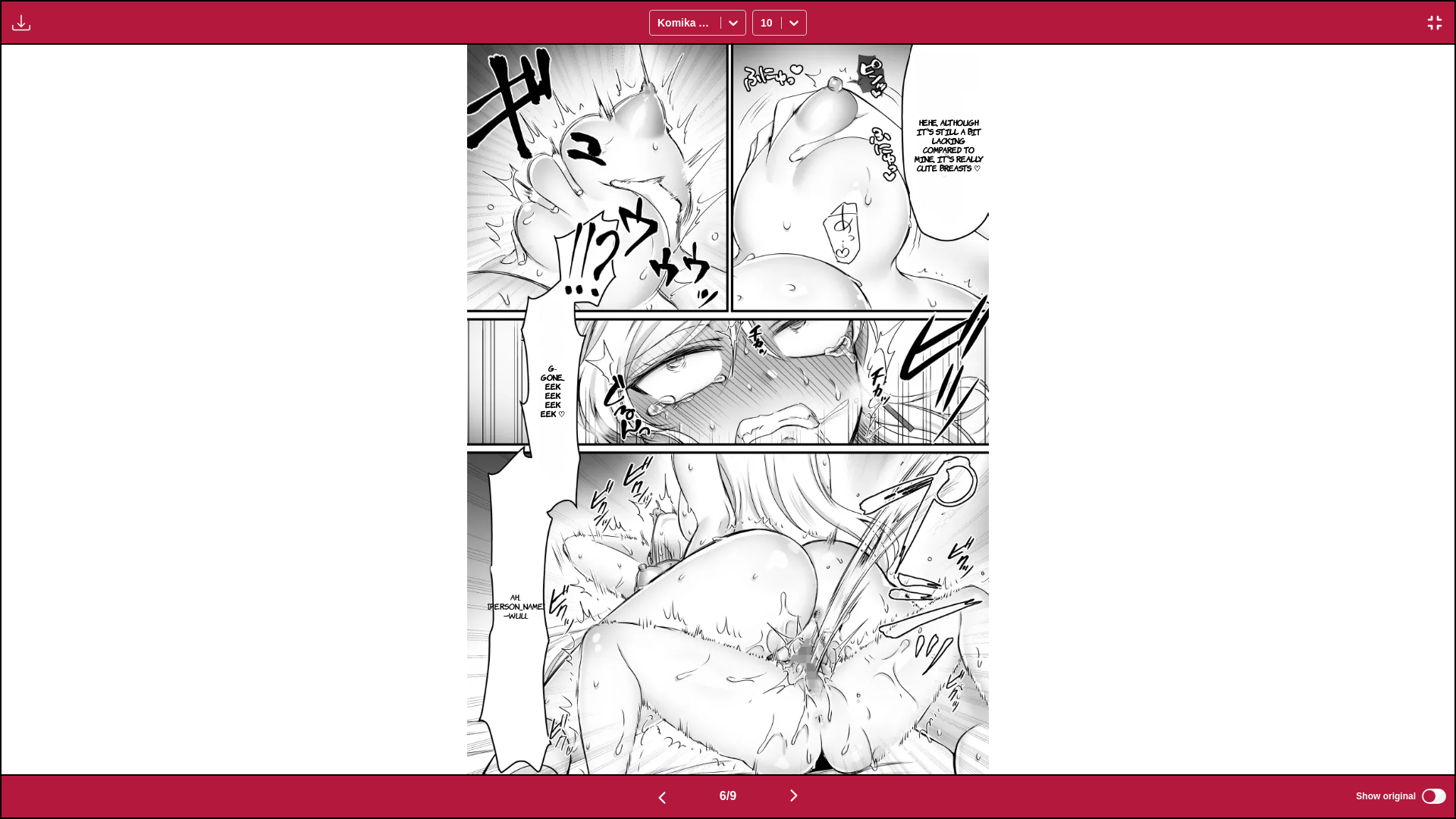
click at [667, 430] on img "button" at bounding box center [794, 795] width 18 height 18
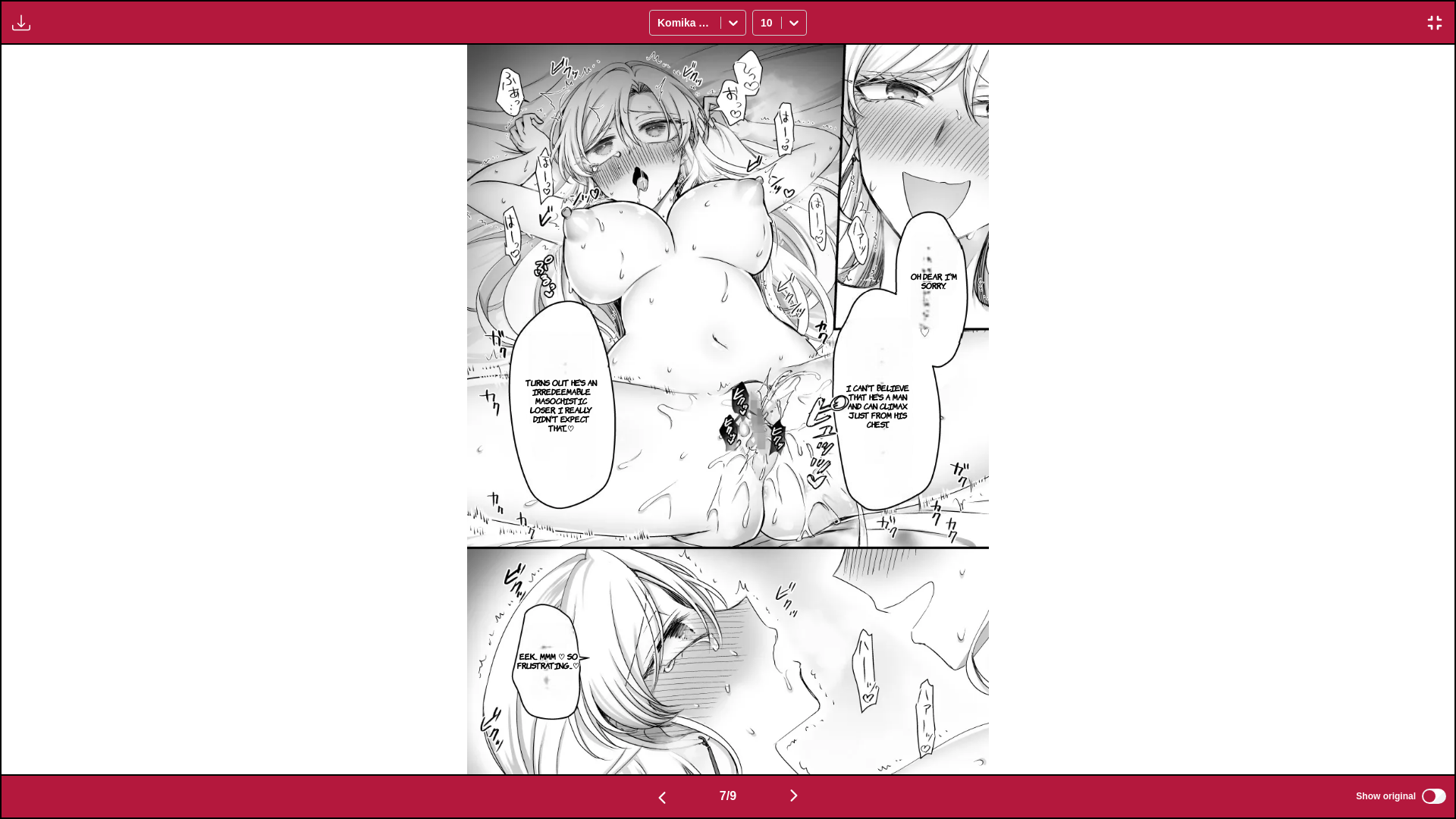
click at [667, 430] on img "button" at bounding box center [794, 795] width 18 height 18
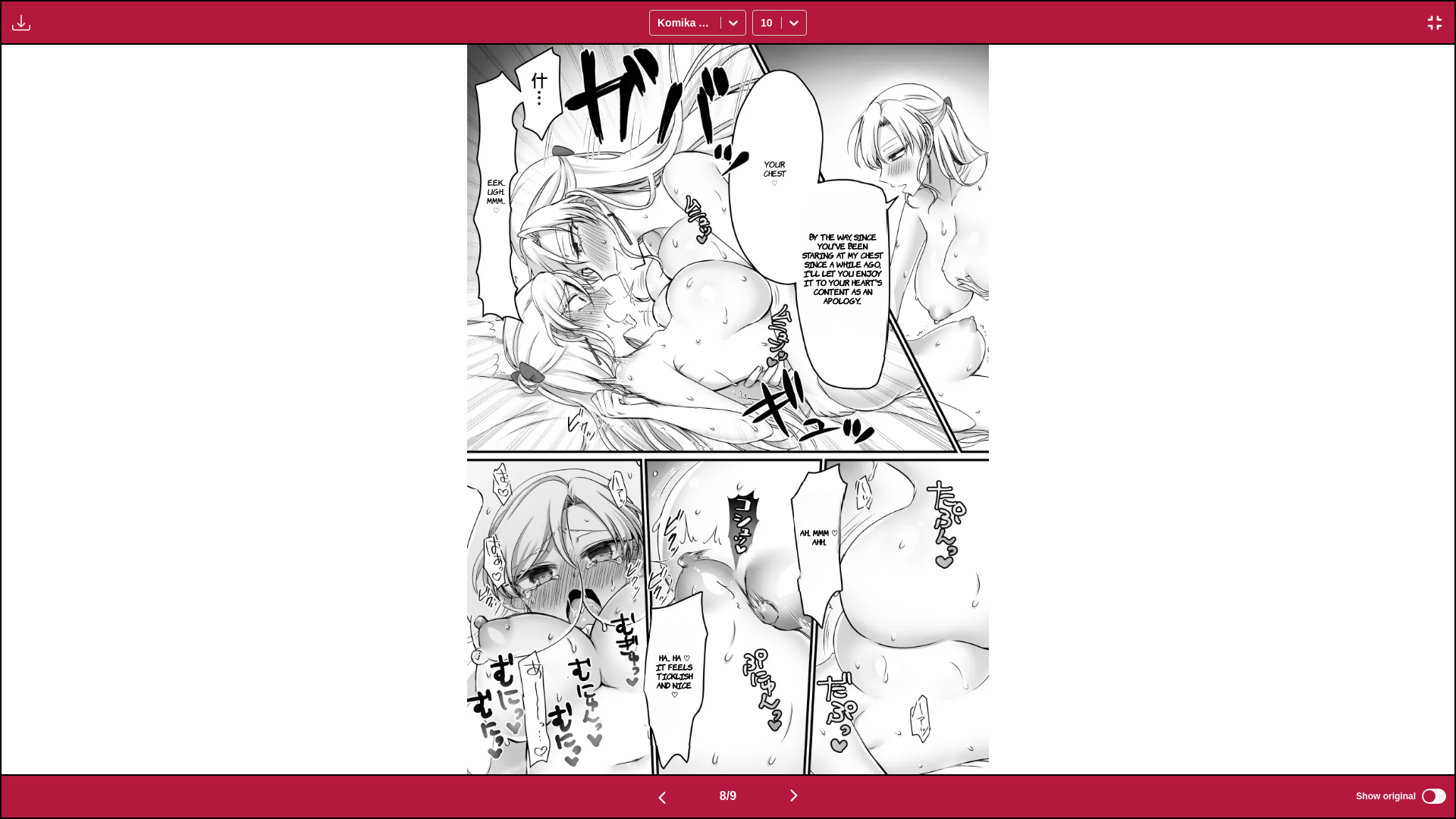
click at [667, 430] on img "button" at bounding box center [794, 795] width 18 height 18
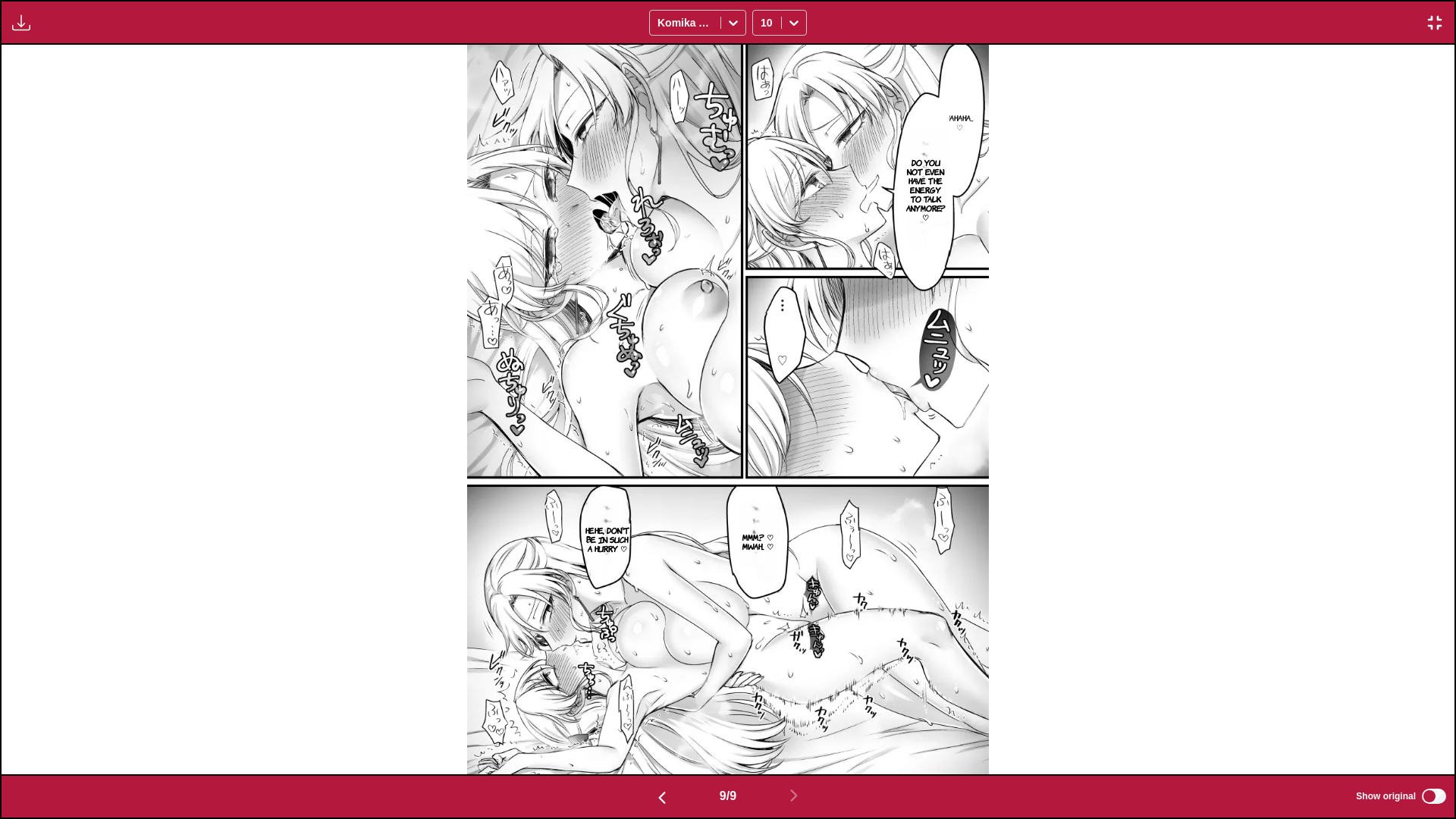
click at [667, 26] on img "button" at bounding box center [1435, 23] width 18 height 18
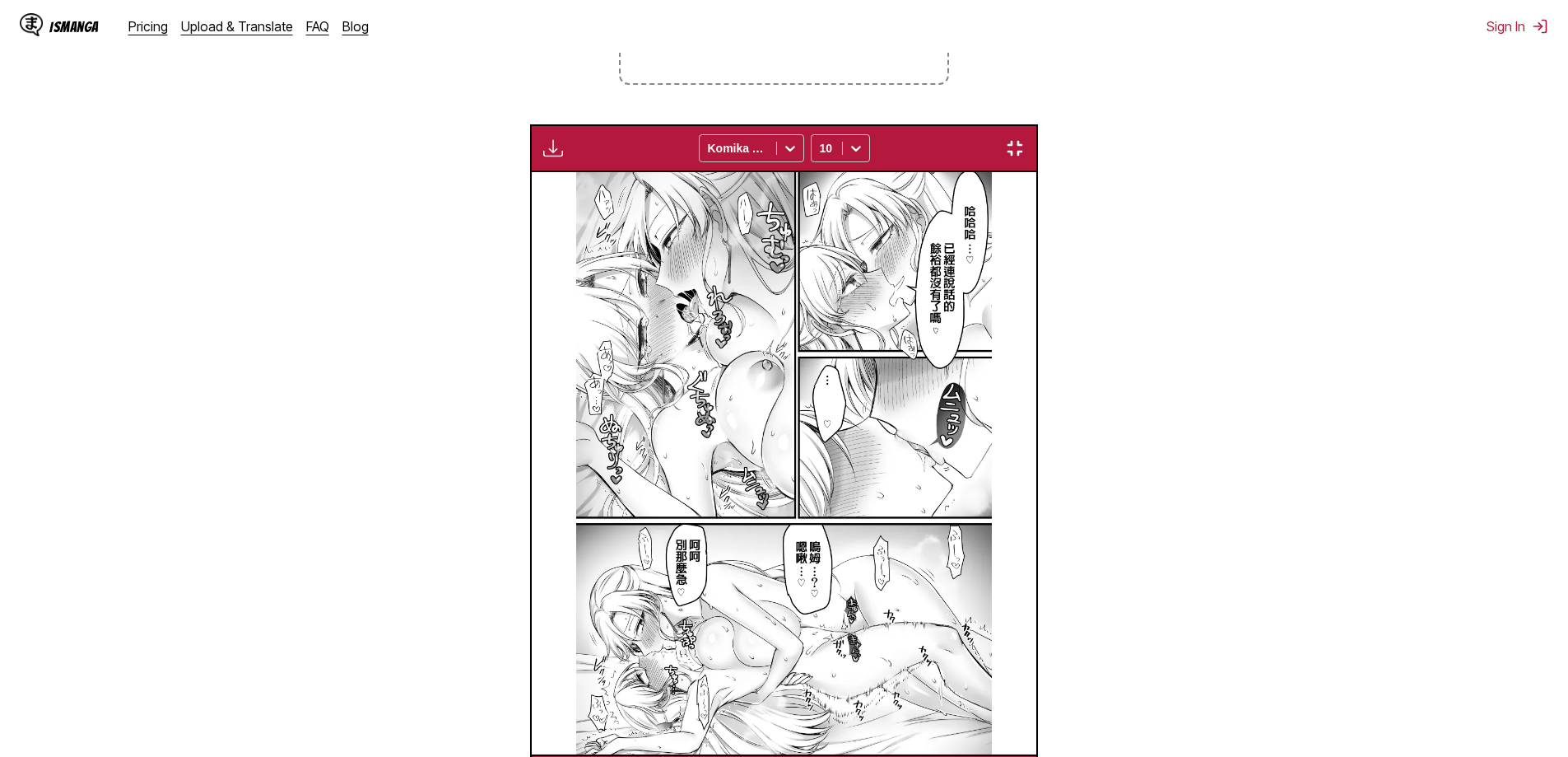
scroll to position [0, 4038]
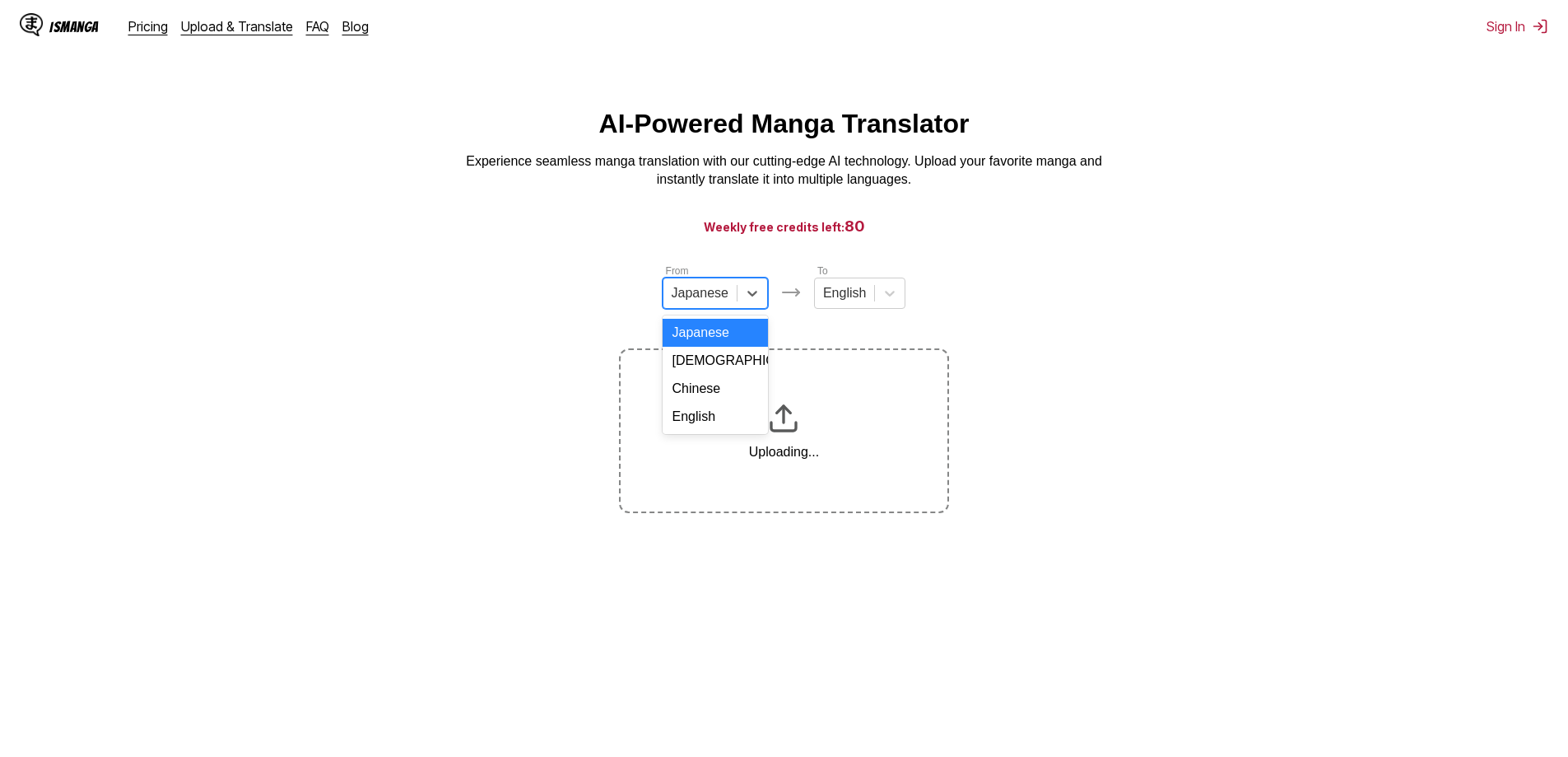
click at [724, 295] on div at bounding box center [700, 293] width 57 height 18
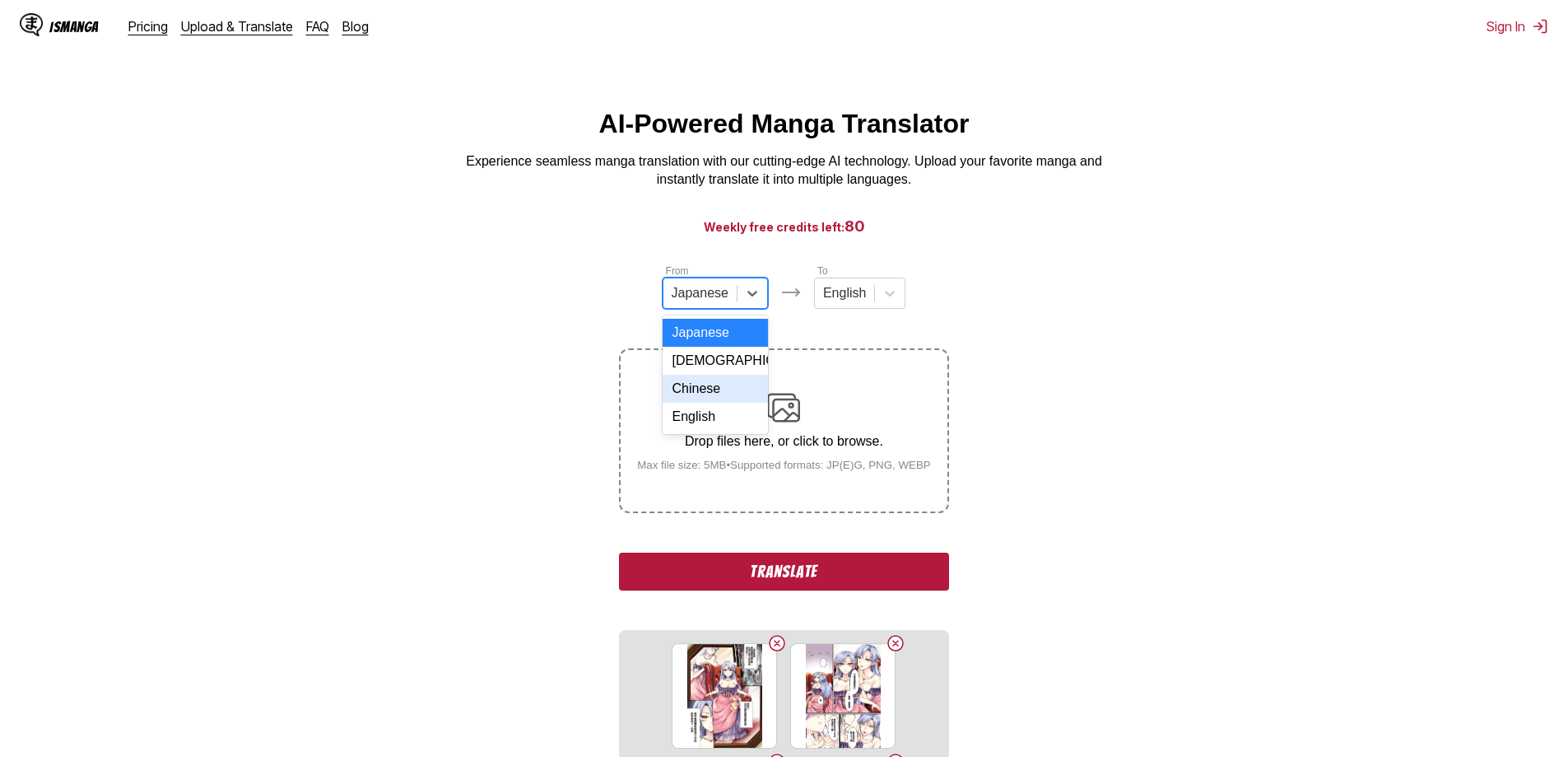
click at [696, 403] on div "Chinese" at bounding box center [714, 388] width 105 height 28
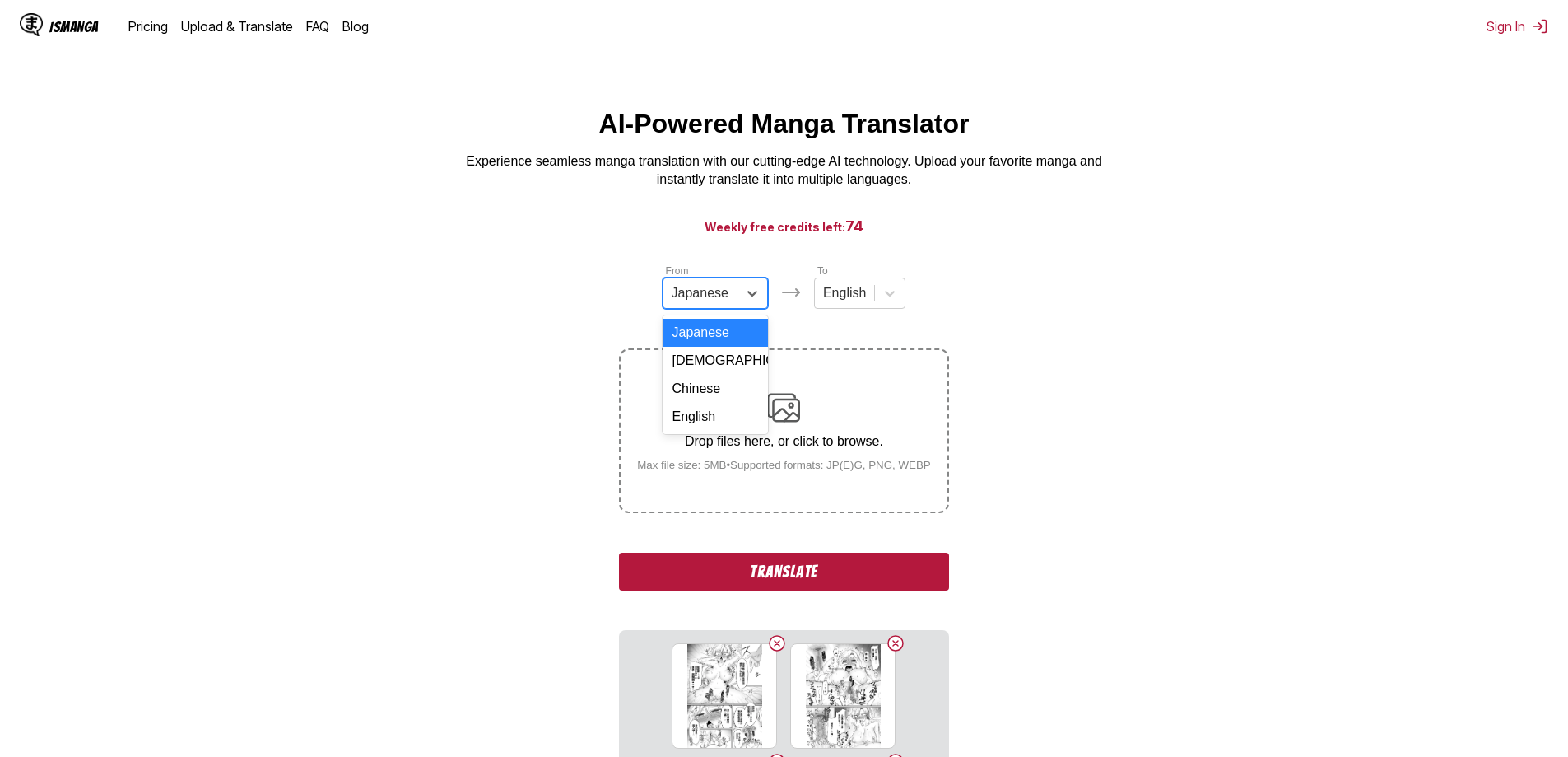
click at [723, 302] on div at bounding box center [700, 293] width 57 height 18
click at [700, 403] on div "Chinese" at bounding box center [714, 388] width 105 height 28
click at [811, 580] on button "Translate" at bounding box center [784, 571] width 329 height 38
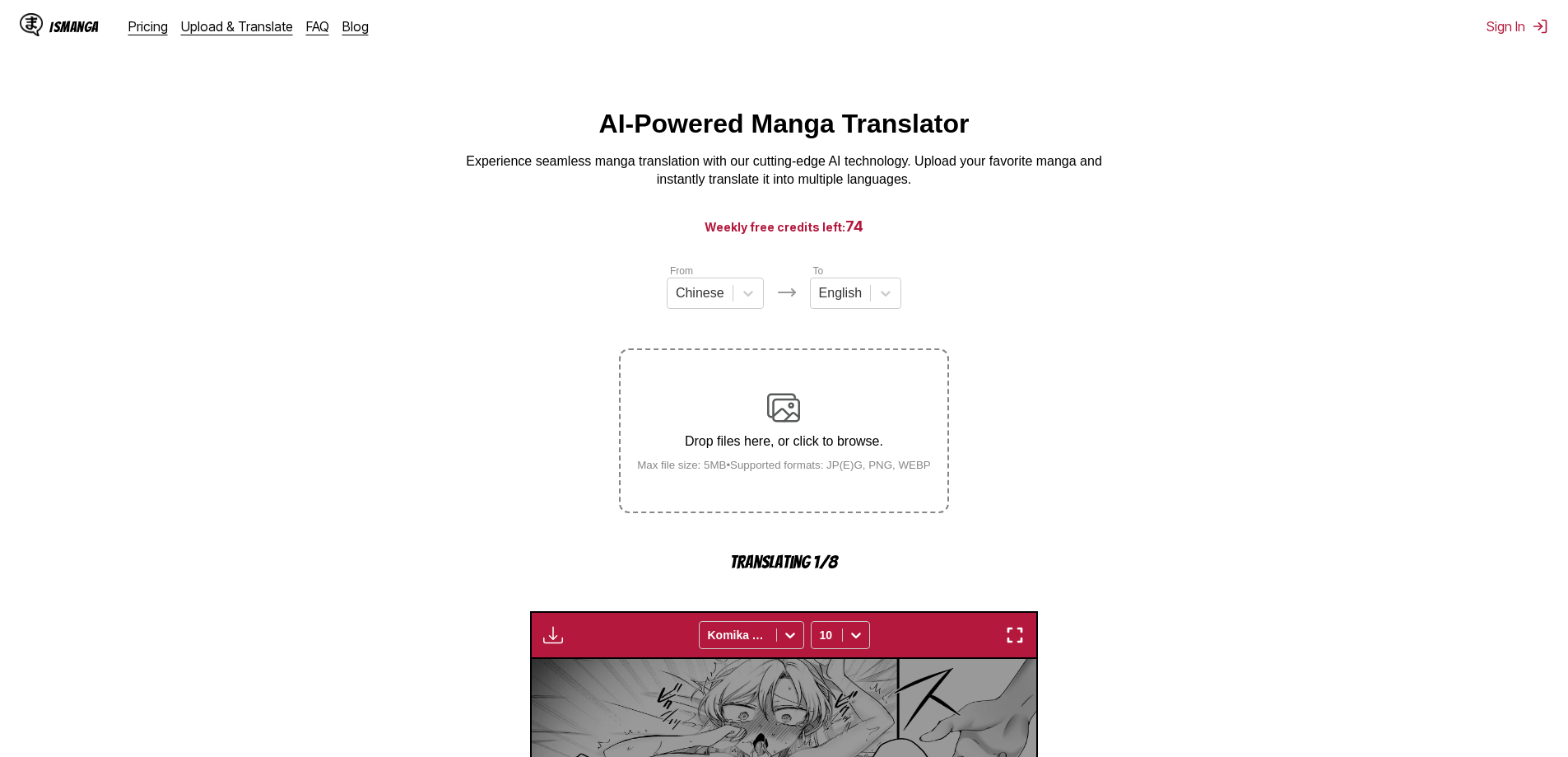
scroll to position [486, 0]
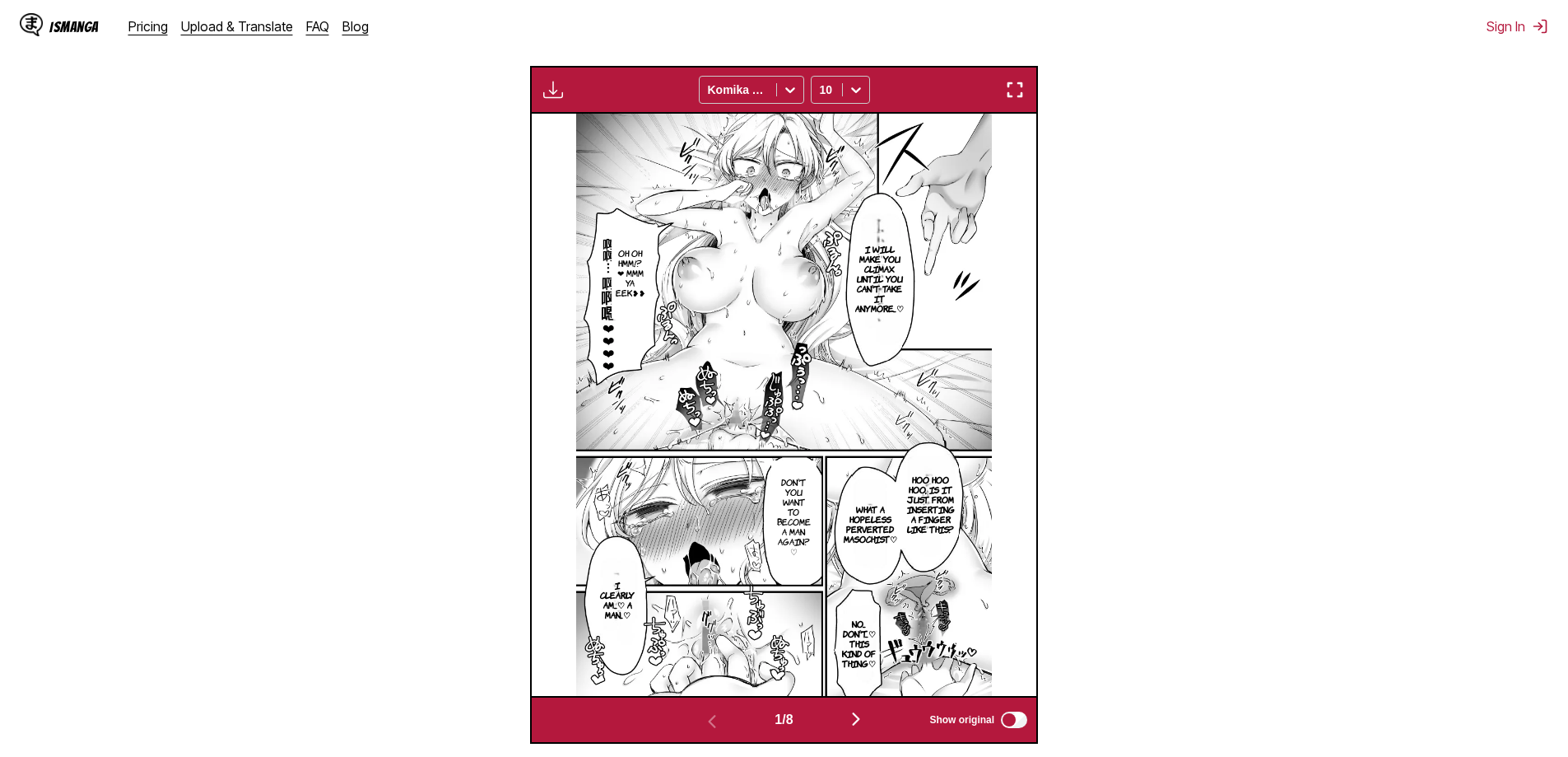
click at [1021, 89] on img "button" at bounding box center [1015, 89] width 20 height 20
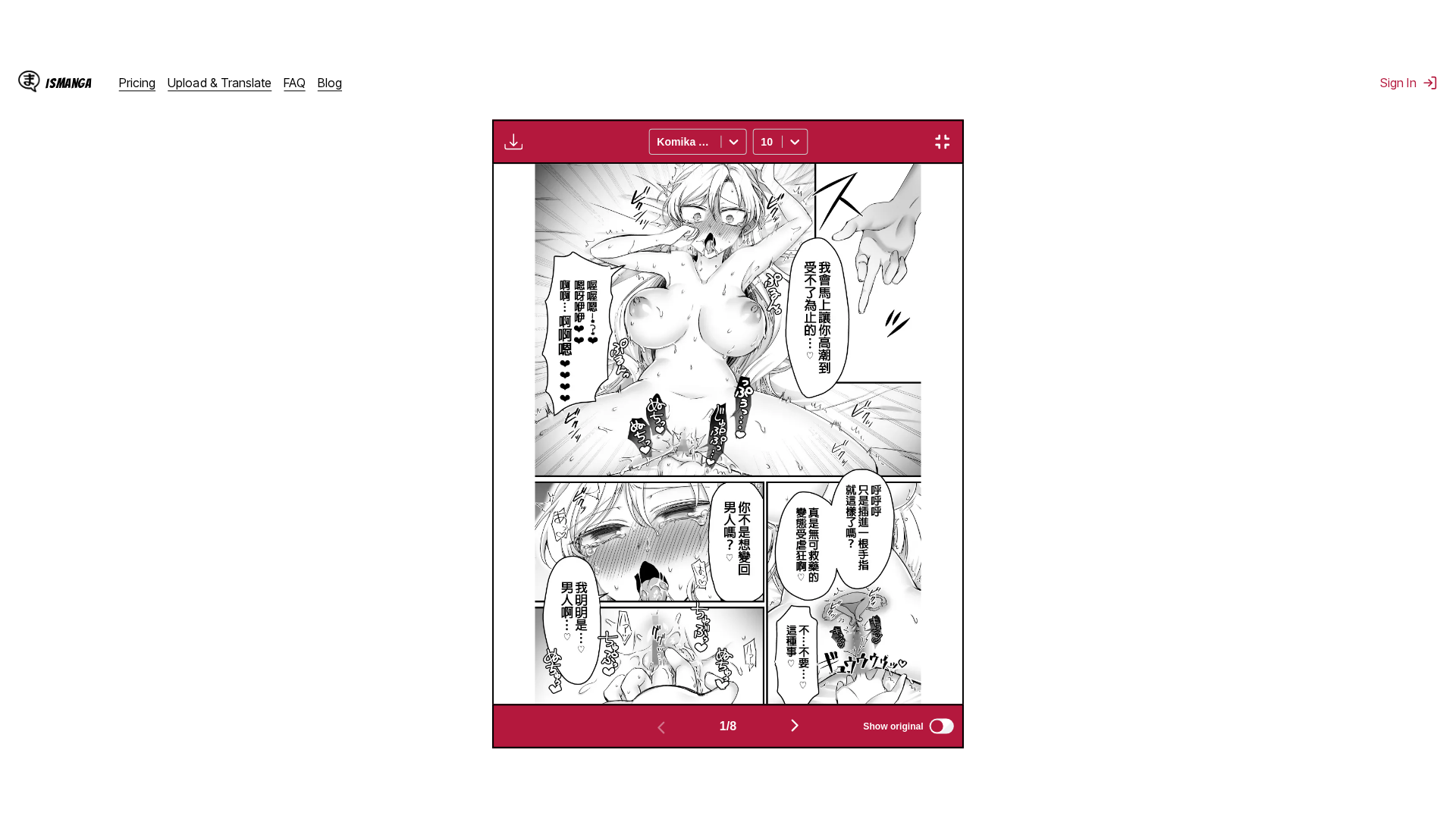
scroll to position [159, 0]
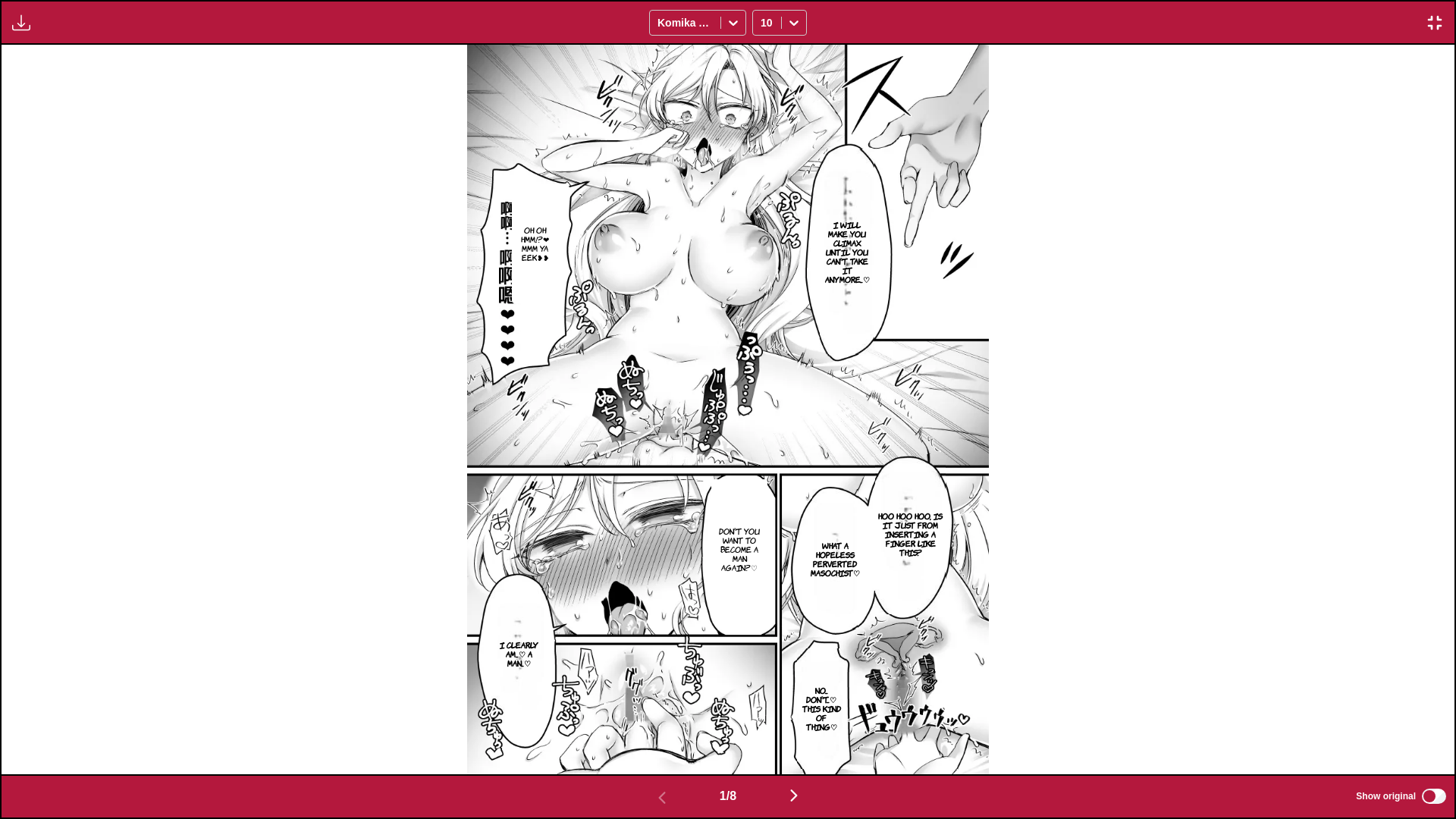
click at [794, 696] on img "button" at bounding box center [794, 795] width 18 height 18
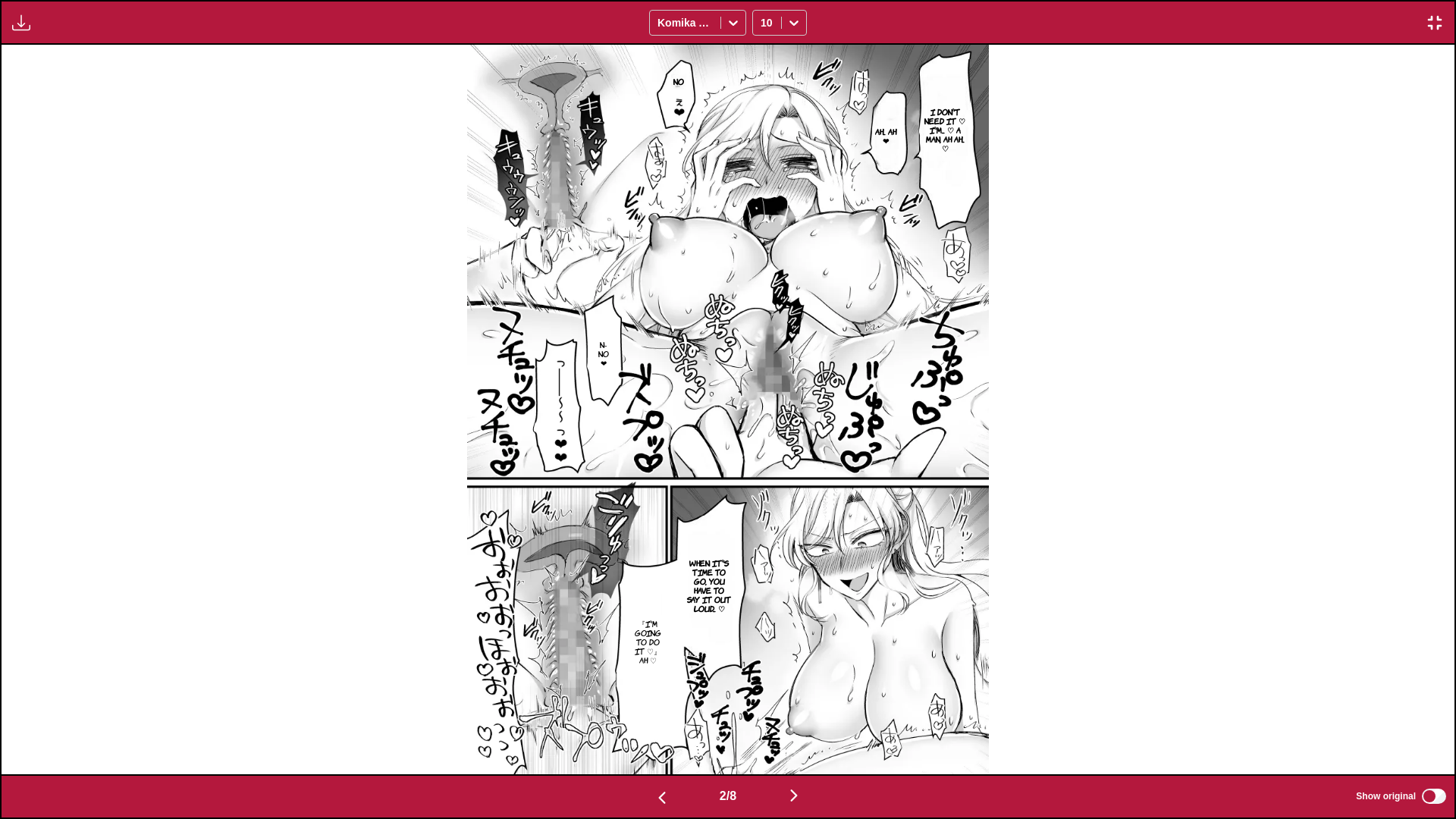
click at [802, 696] on div "2 / 8 Show original" at bounding box center [728, 796] width 1456 height 45
click at [799, 696] on button "button" at bounding box center [793, 796] width 91 height 22
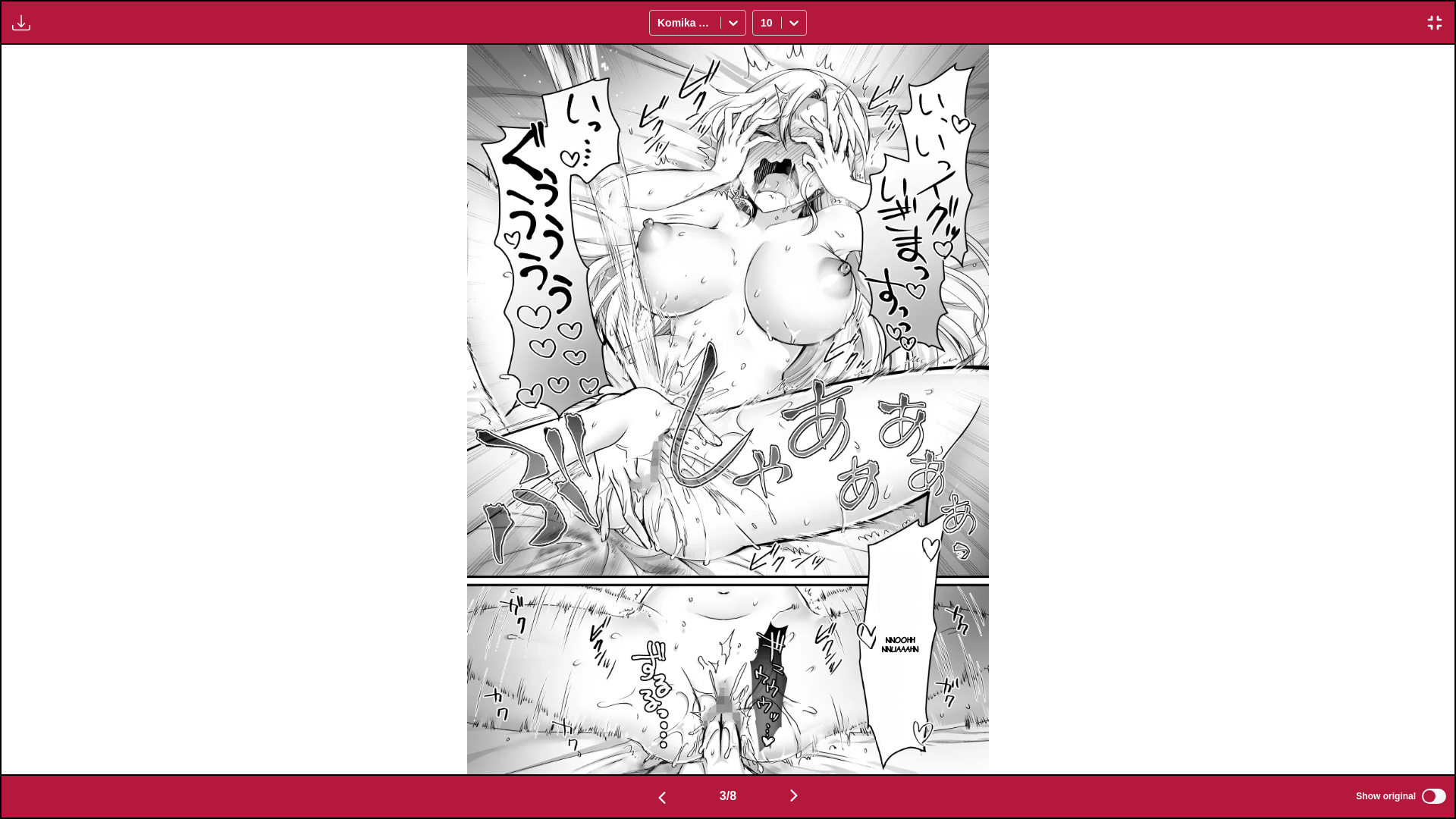
click at [799, 696] on img "button" at bounding box center [794, 795] width 18 height 18
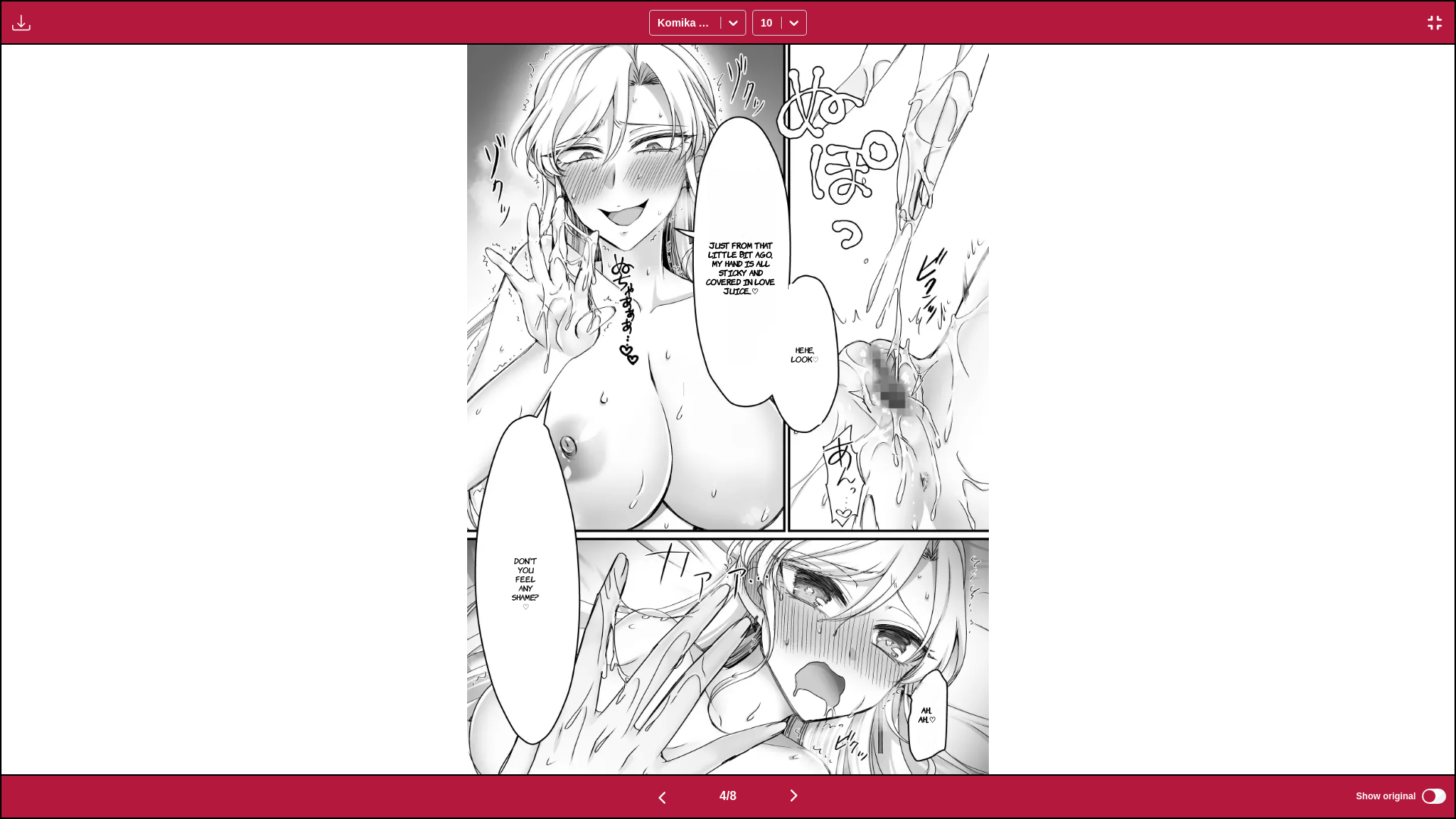
click at [799, 696] on img "button" at bounding box center [794, 795] width 18 height 18
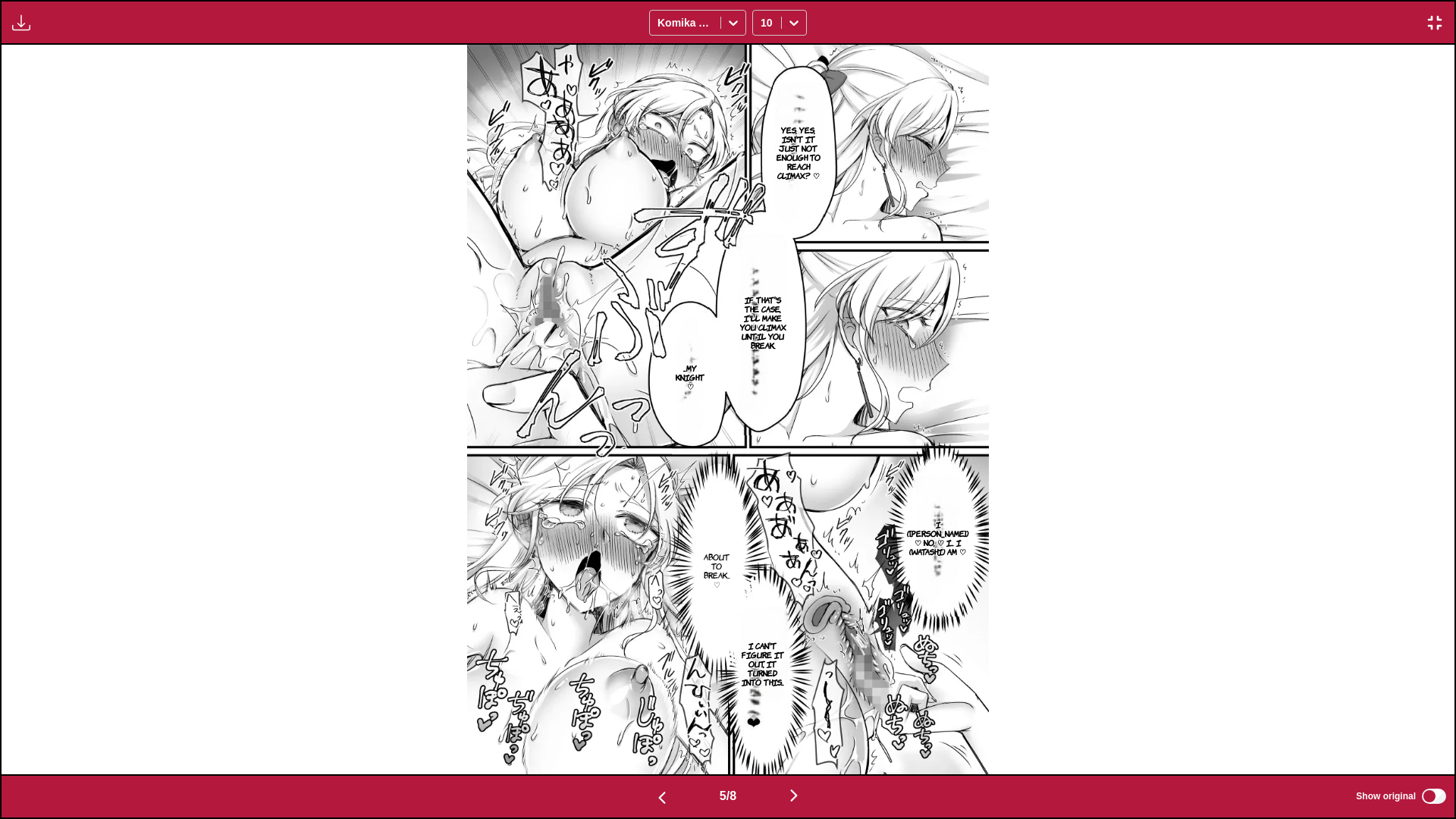
click at [797, 696] on img "button" at bounding box center [794, 795] width 18 height 18
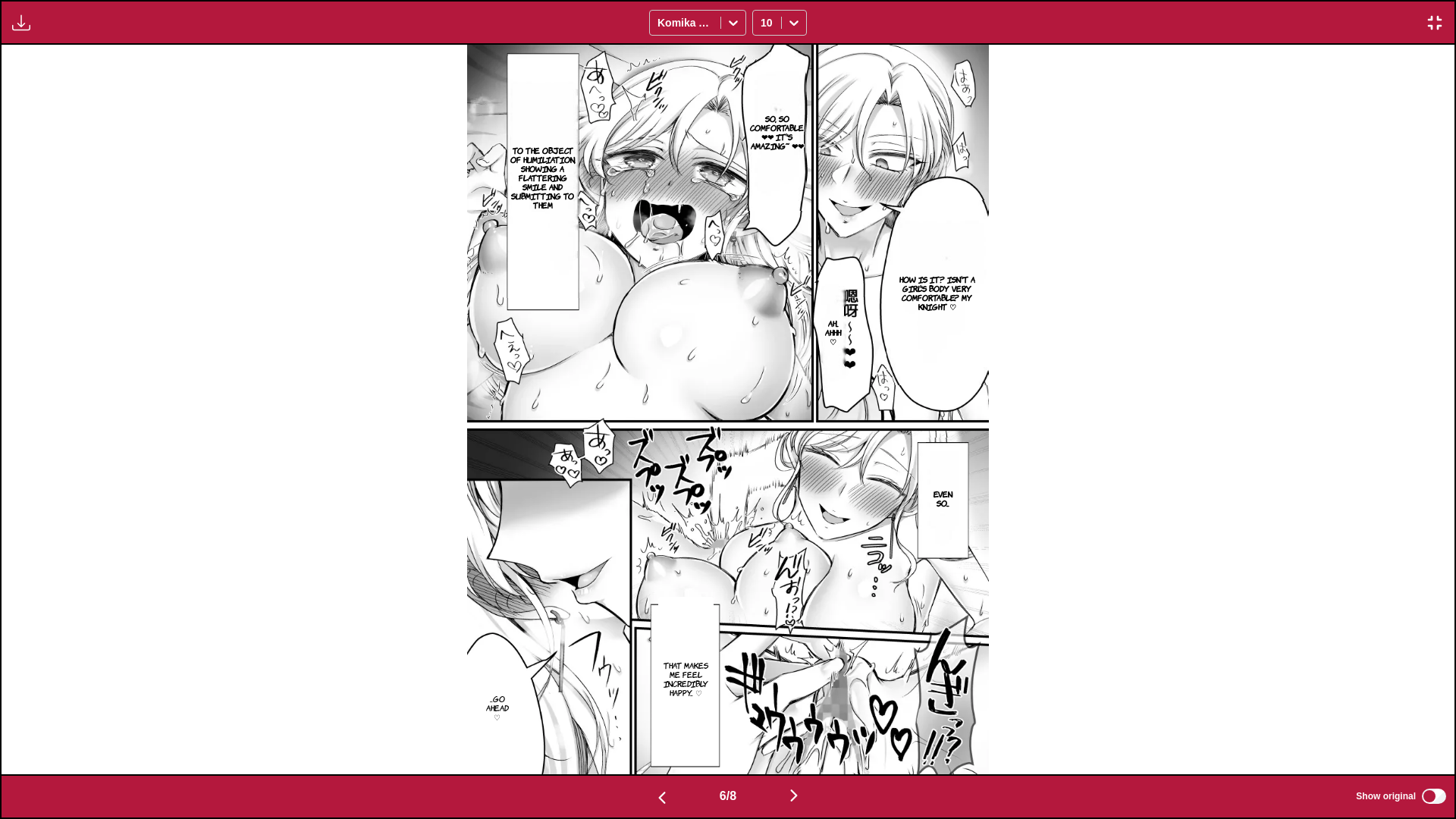
click at [797, 696] on img "button" at bounding box center [794, 795] width 18 height 18
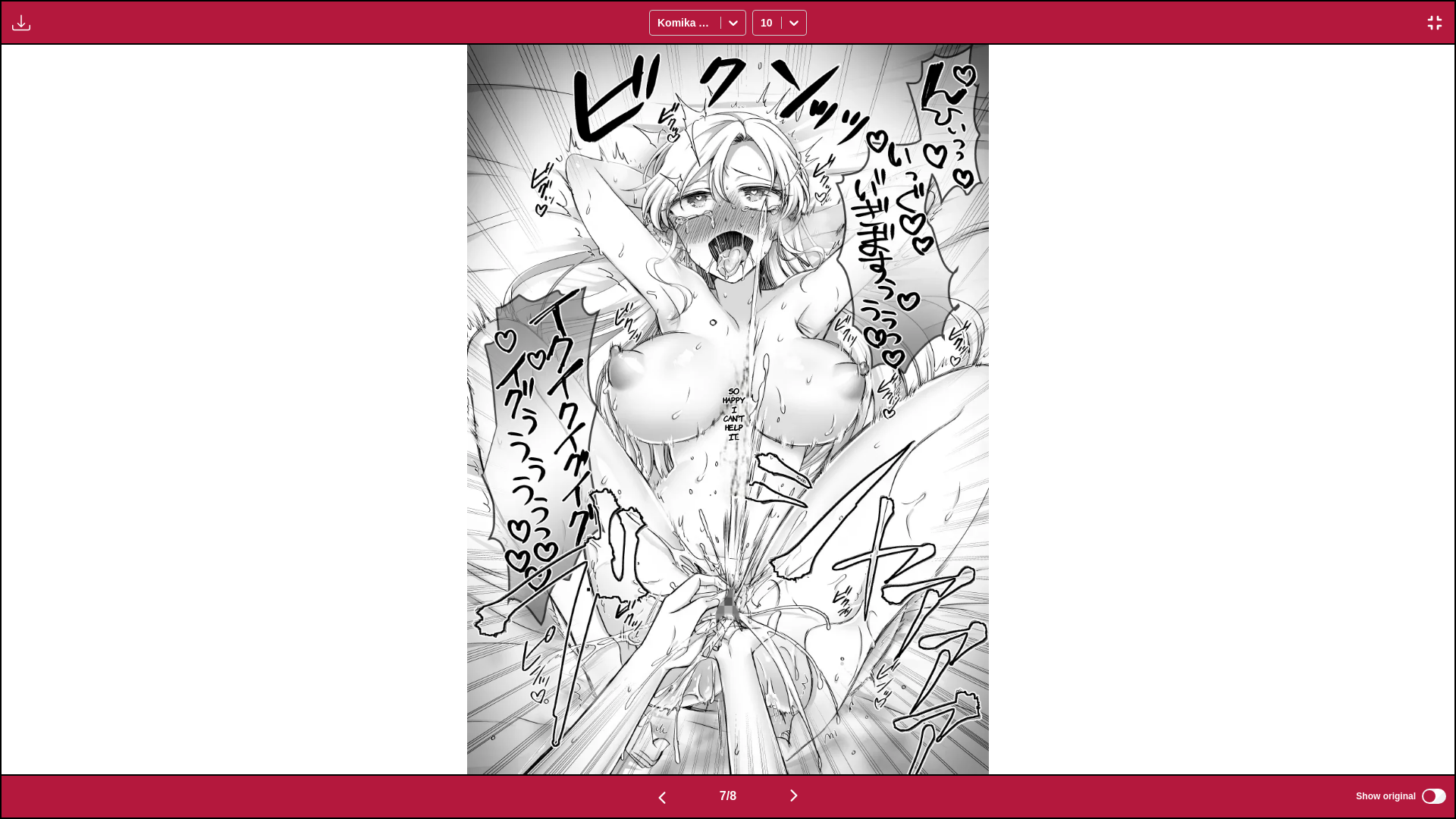
click at [797, 696] on img "button" at bounding box center [794, 795] width 18 height 18
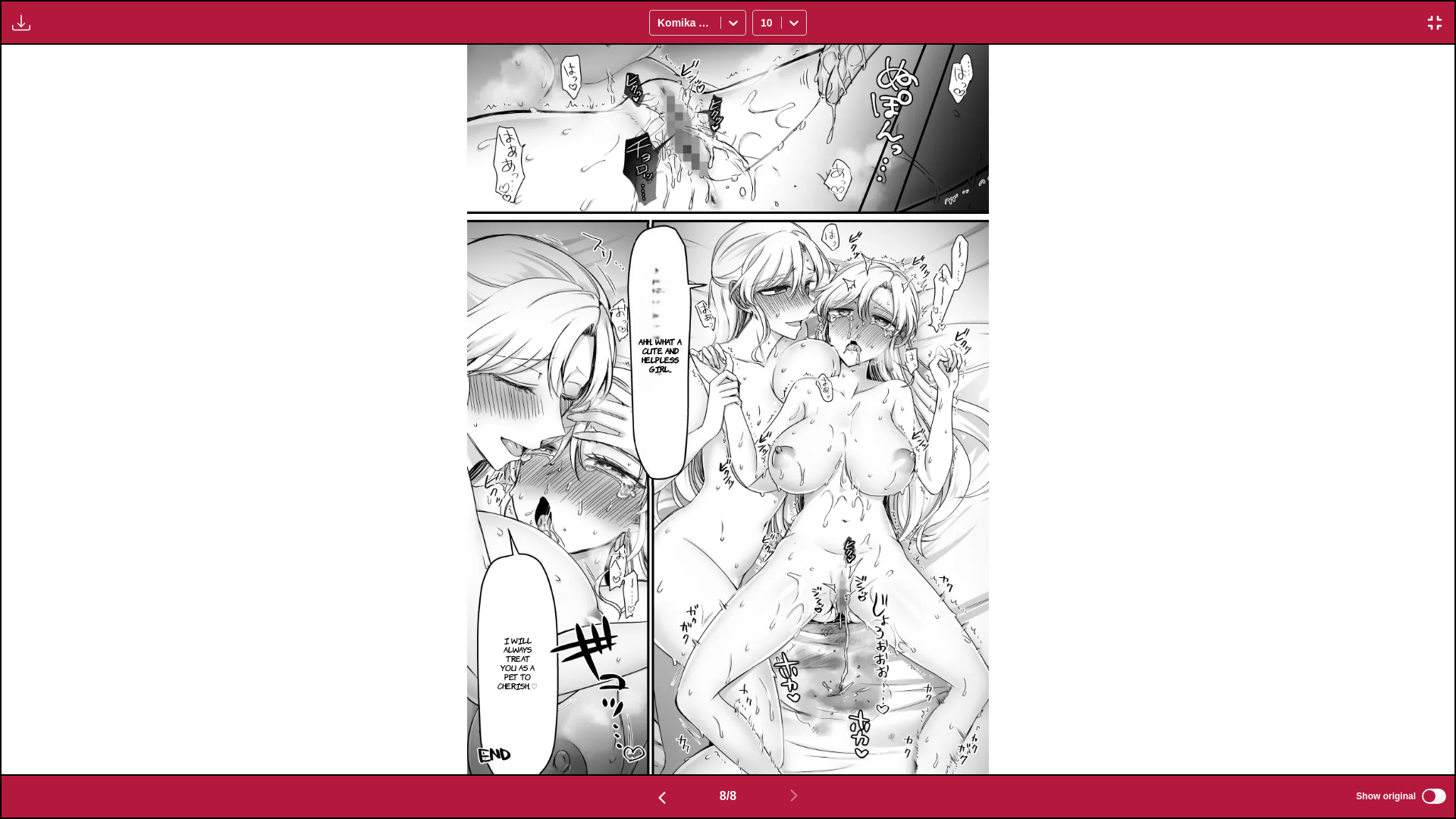
click at [1438, 26] on img "button" at bounding box center [1435, 23] width 18 height 18
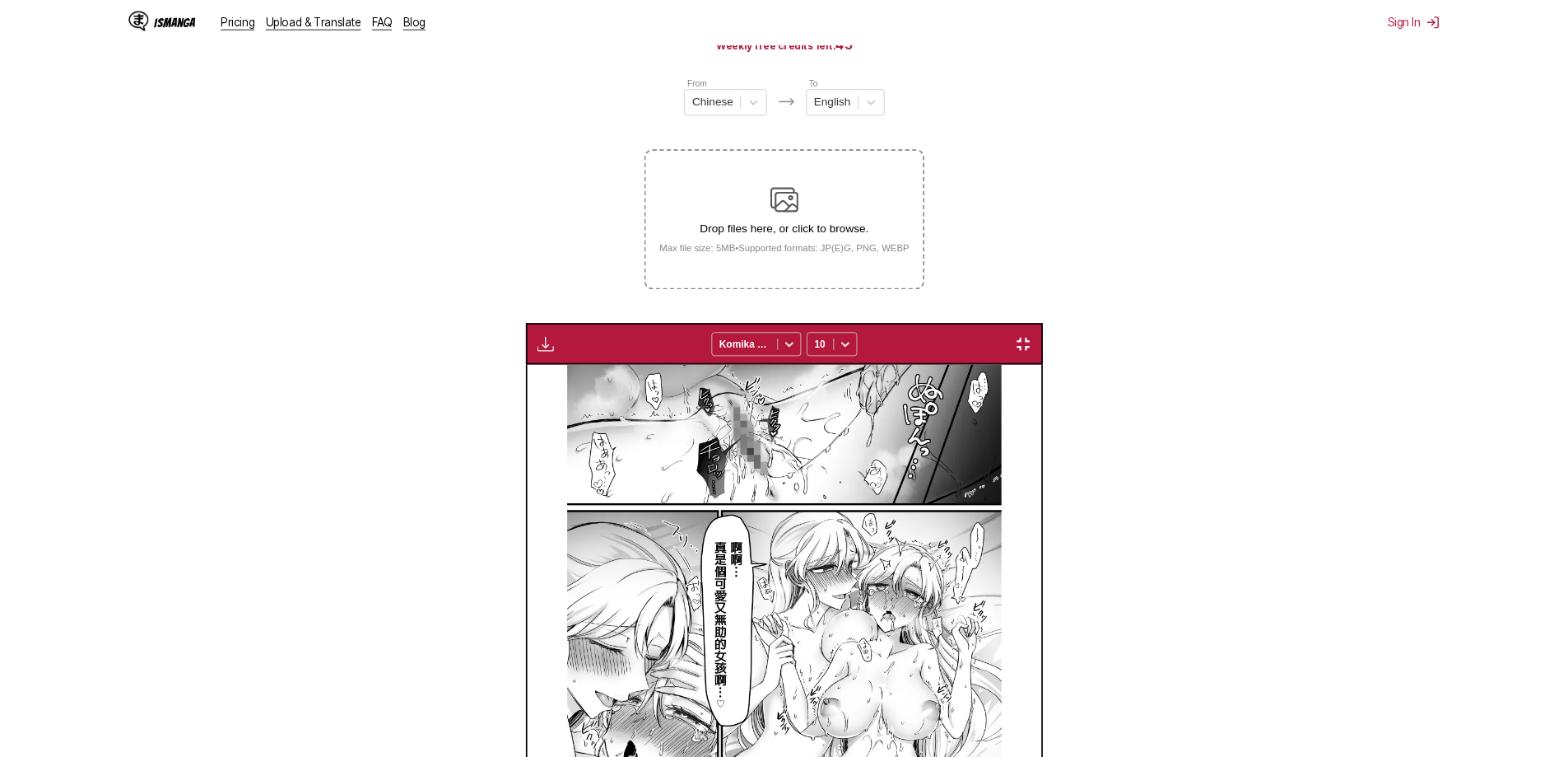
scroll to position [0, 3533]
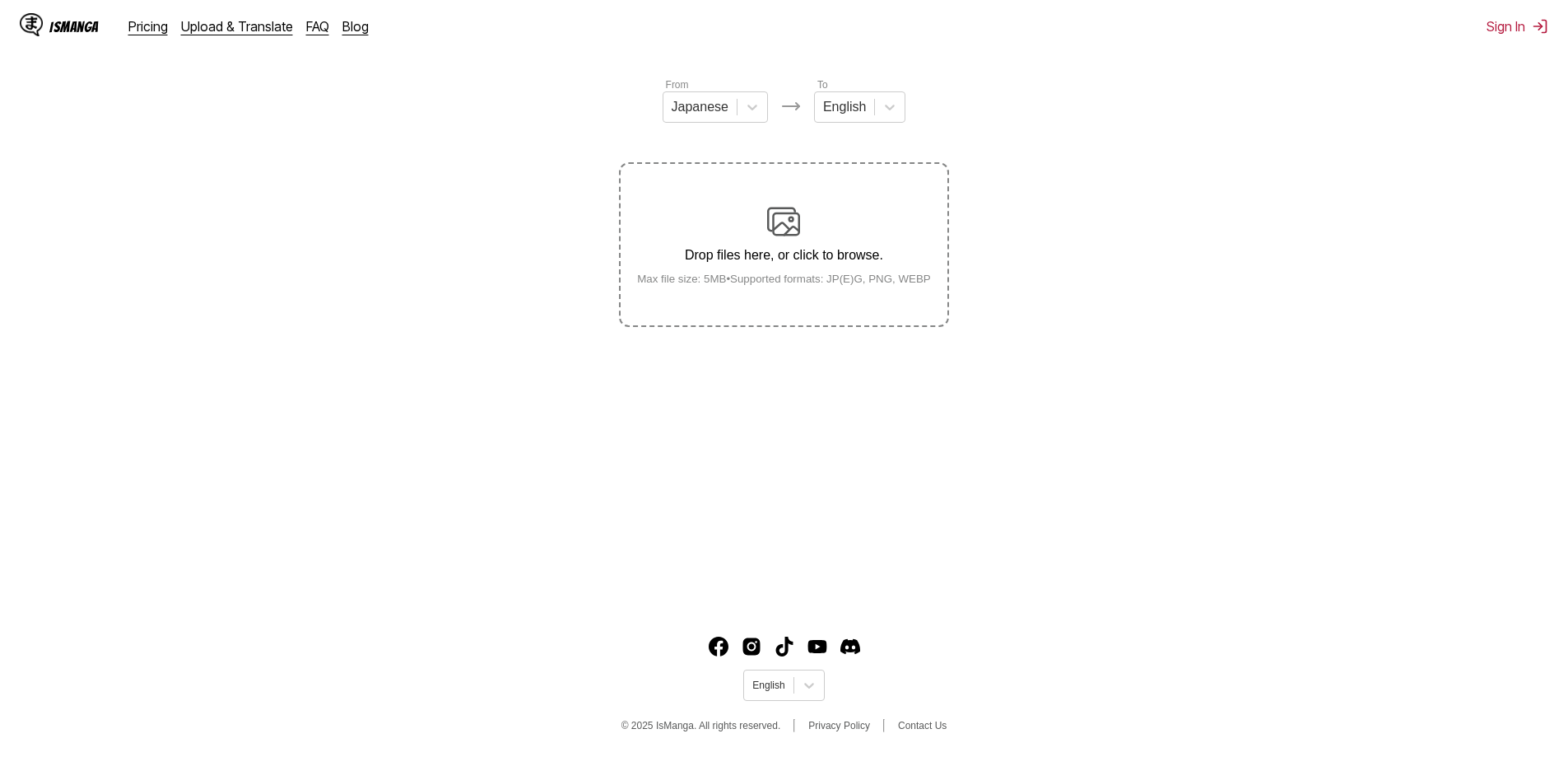
scroll to position [186, 0]
